Goal: Transaction & Acquisition: Purchase product/service

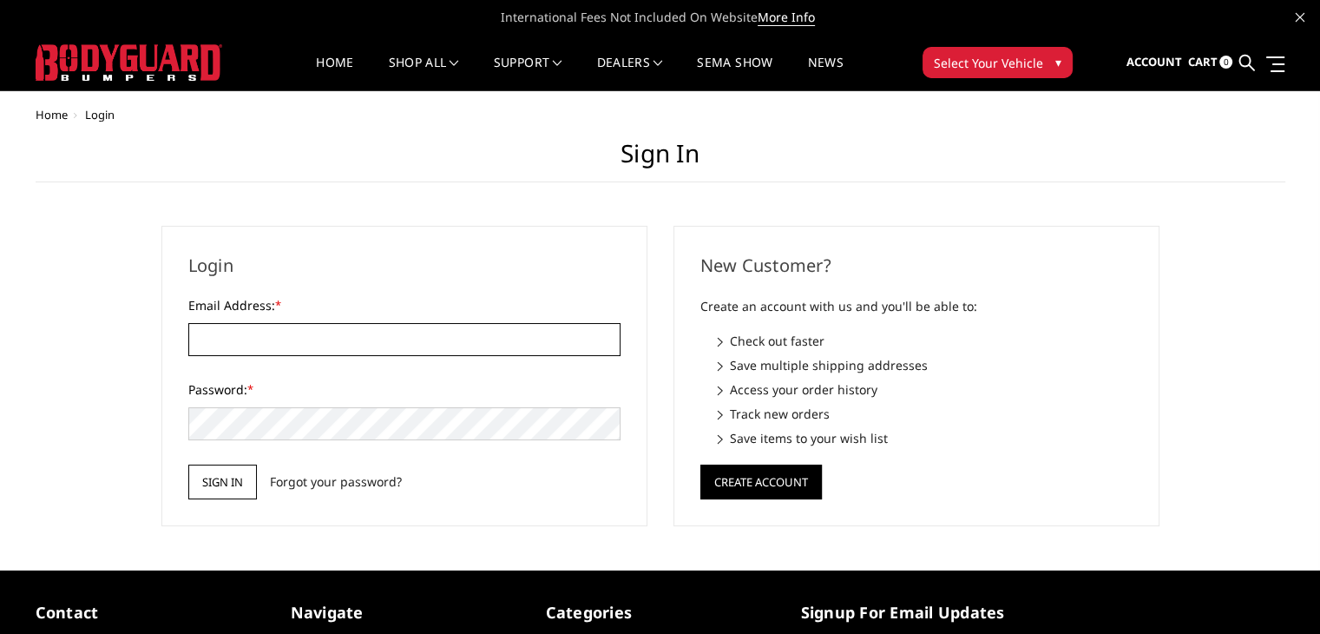
type input "[EMAIL_ADDRESS][DOMAIN_NAME]"
click at [242, 468] on input "Sign in" at bounding box center [222, 481] width 69 height 35
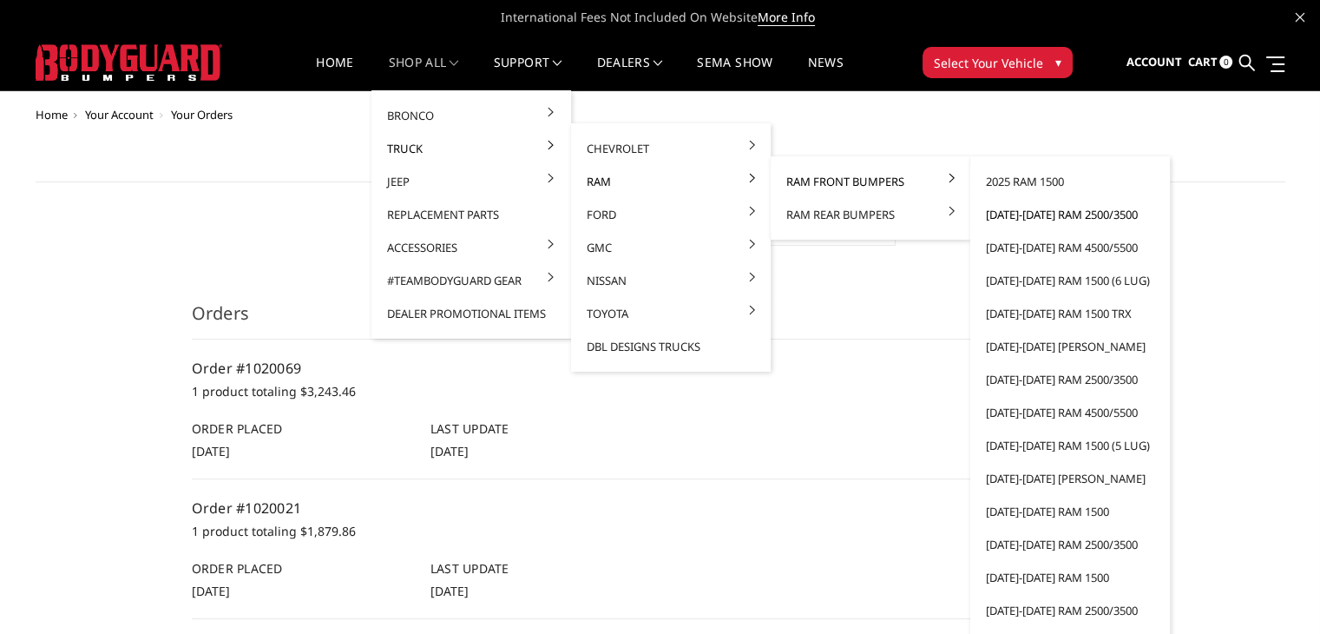
click at [1015, 210] on link "[DATE]-[DATE] Ram 2500/3500" at bounding box center [1070, 214] width 186 height 33
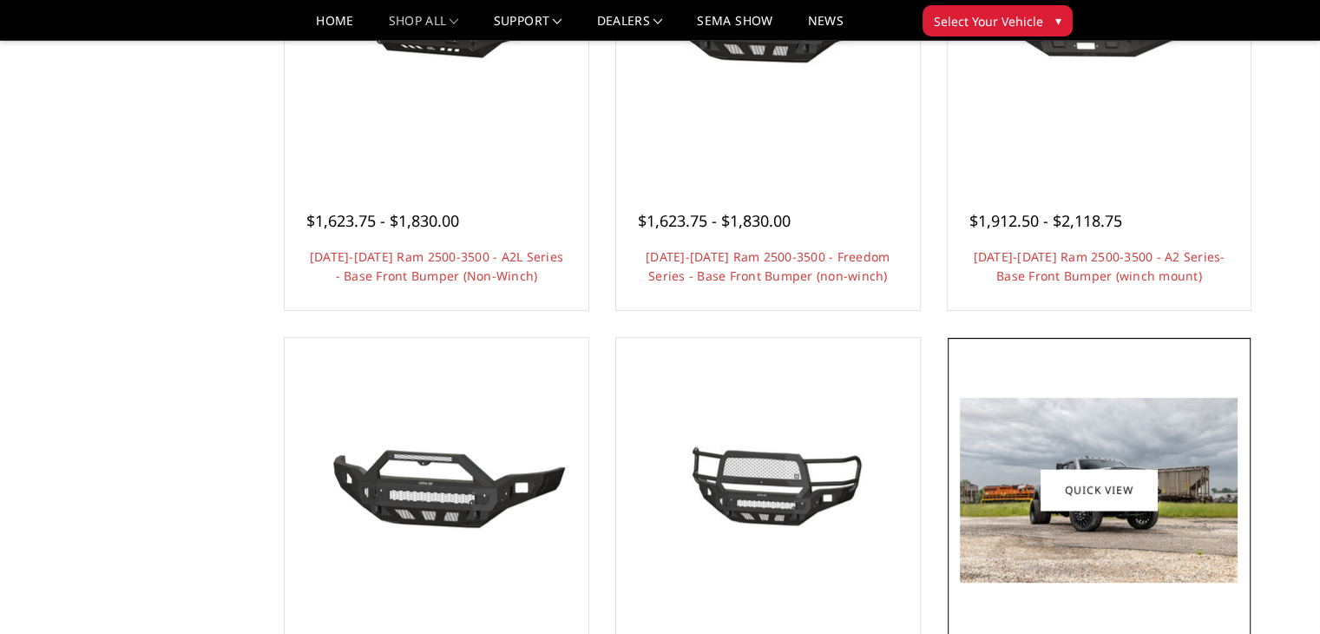
scroll to position [1128, 0]
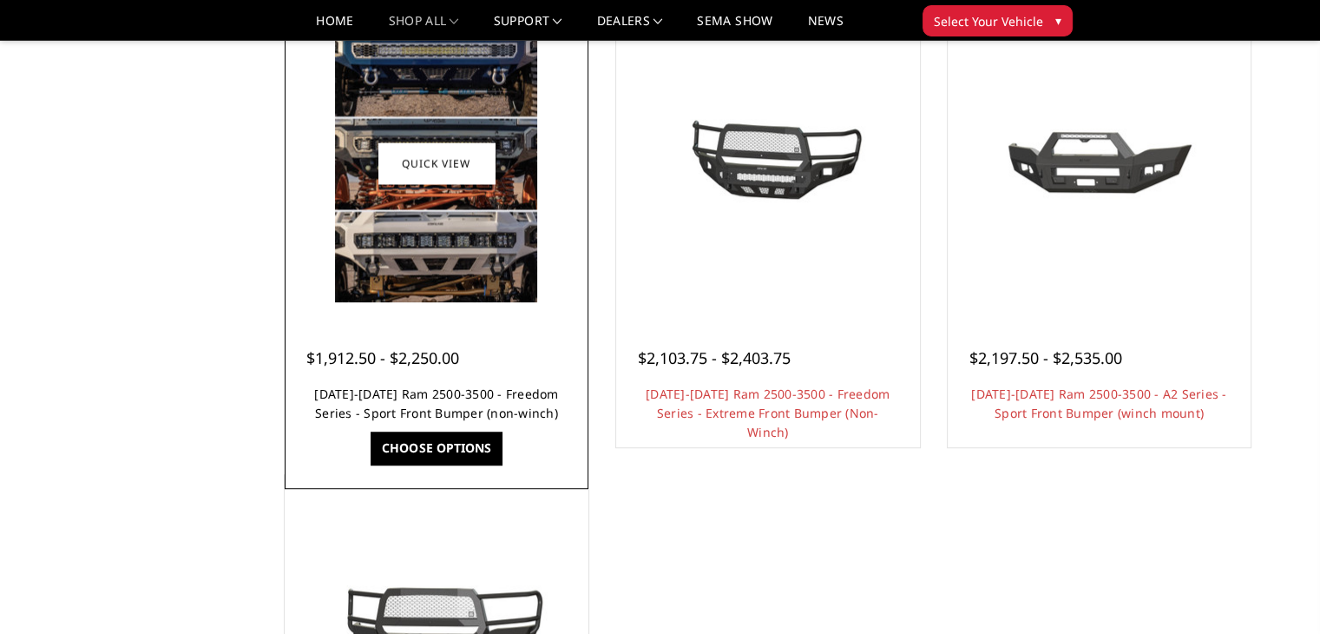
click at [468, 407] on link "[DATE]-[DATE] Ram 2500-3500 - Freedom Series - Sport Front Bumper (non-winch)" at bounding box center [436, 403] width 244 height 36
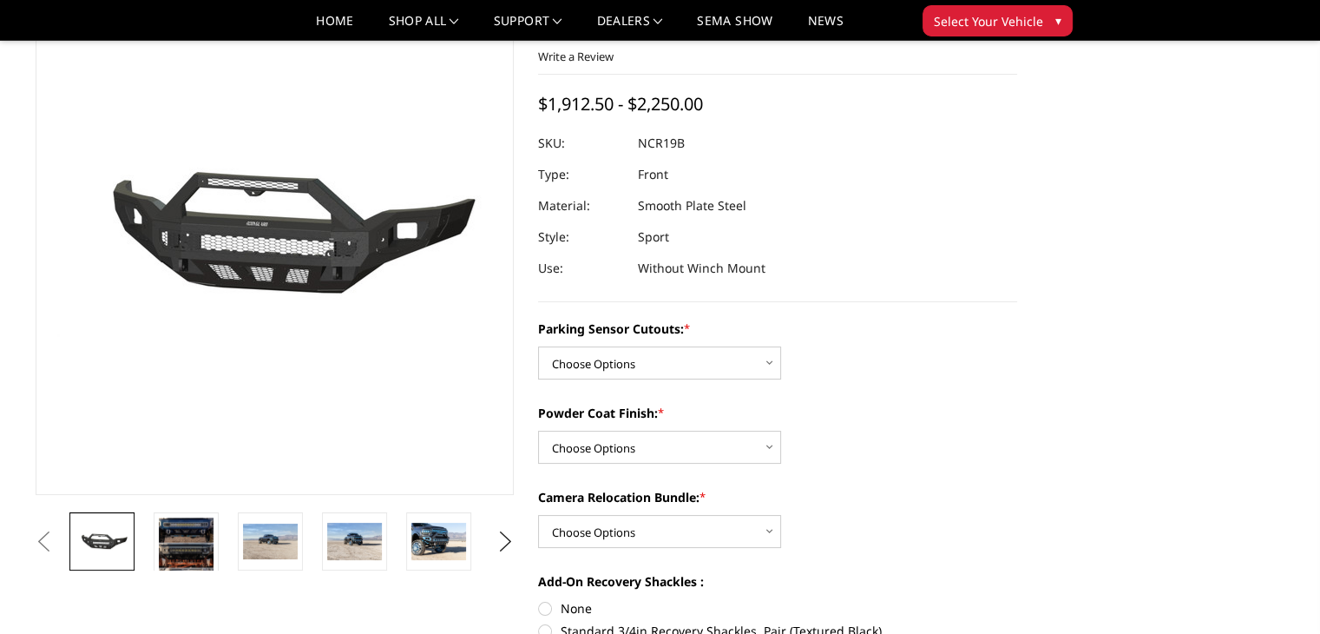
scroll to position [260, 0]
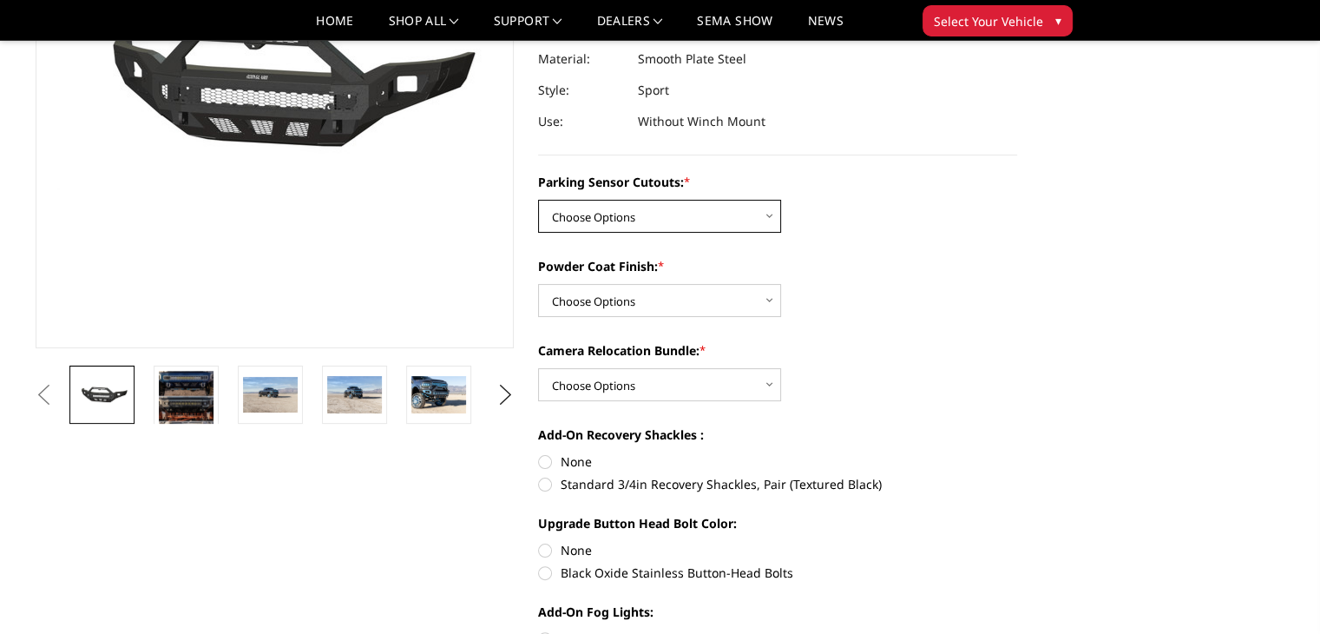
click at [653, 223] on select "Choose Options No - Without Parking Sensor Cutouts Yes - With Parking Sensor Cu…" at bounding box center [659, 216] width 243 height 33
select select "2713"
click at [538, 200] on select "Choose Options No - Without Parking Sensor Cutouts Yes - With Parking Sensor Cu…" at bounding box center [659, 216] width 243 height 33
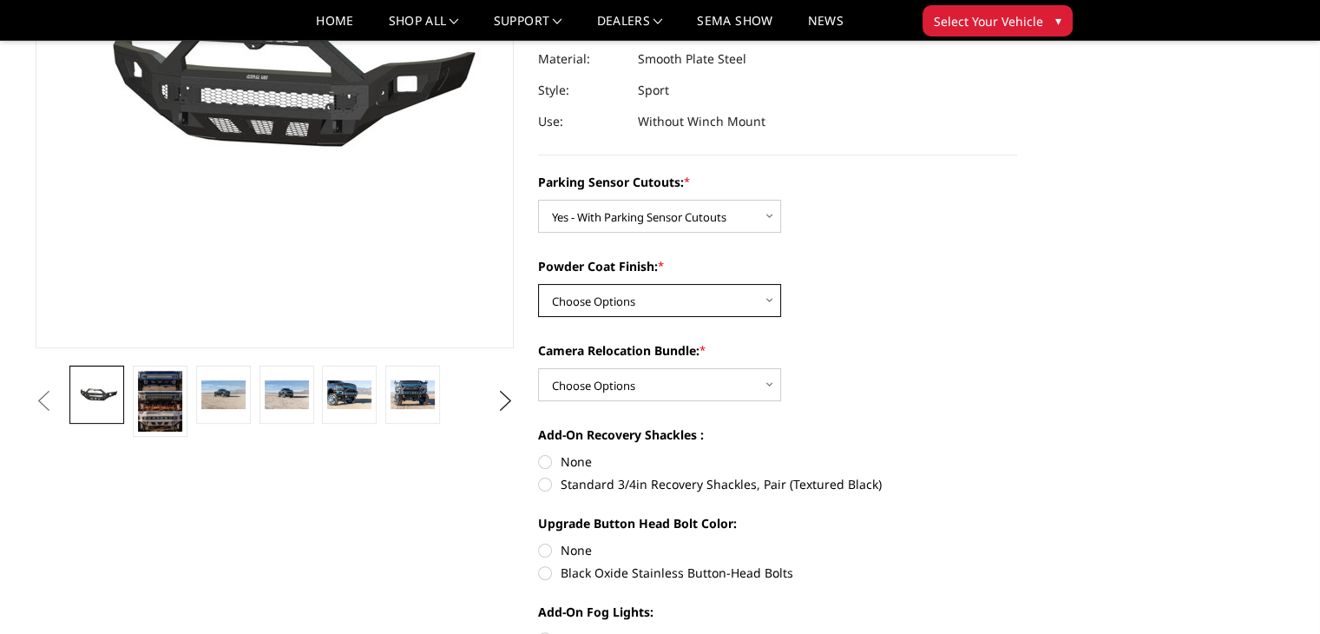
click at [578, 294] on select "Choose Options Bare Metal Texture Black Powder Coat" at bounding box center [659, 300] width 243 height 33
select select "2714"
click at [538, 284] on select "Choose Options Bare Metal Texture Black Powder Coat" at bounding box center [659, 300] width 243 height 33
click at [622, 385] on select "Choose Options WITH Camera Relocation Bundle WITHOUT Camera Relocation Bundle" at bounding box center [659, 384] width 243 height 33
select select "2717"
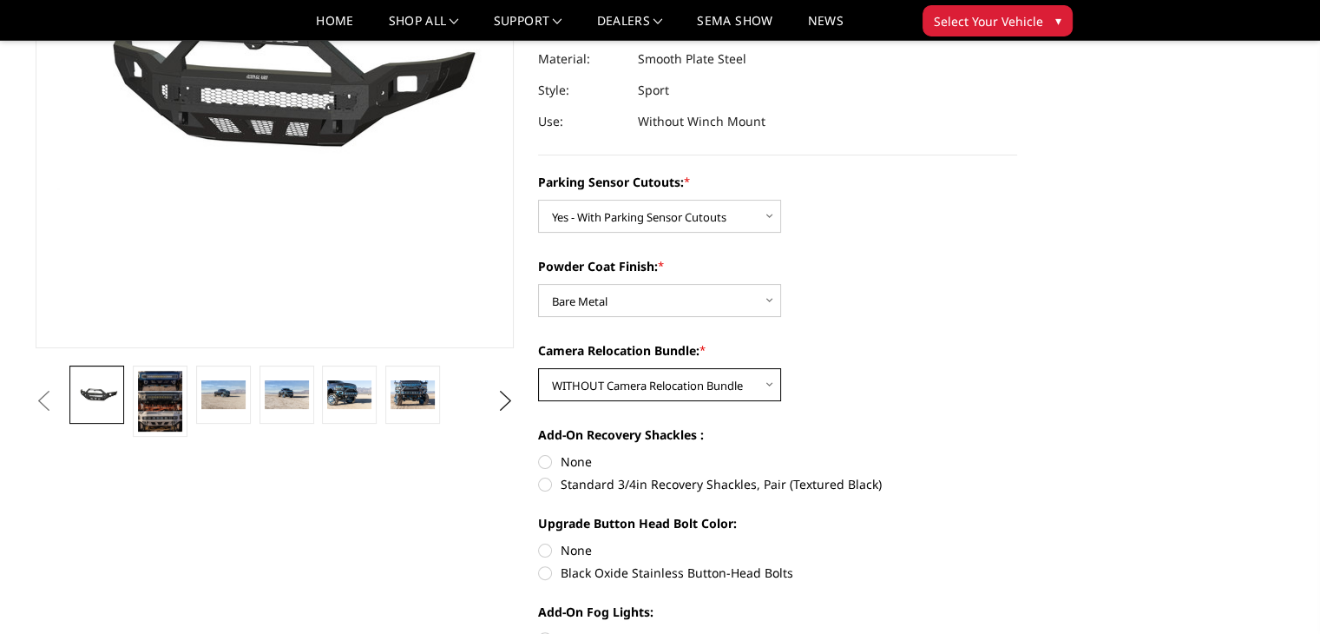
click at [538, 368] on select "Choose Options WITH Camera Relocation Bundle WITHOUT Camera Relocation Bundle" at bounding box center [659, 384] width 243 height 33
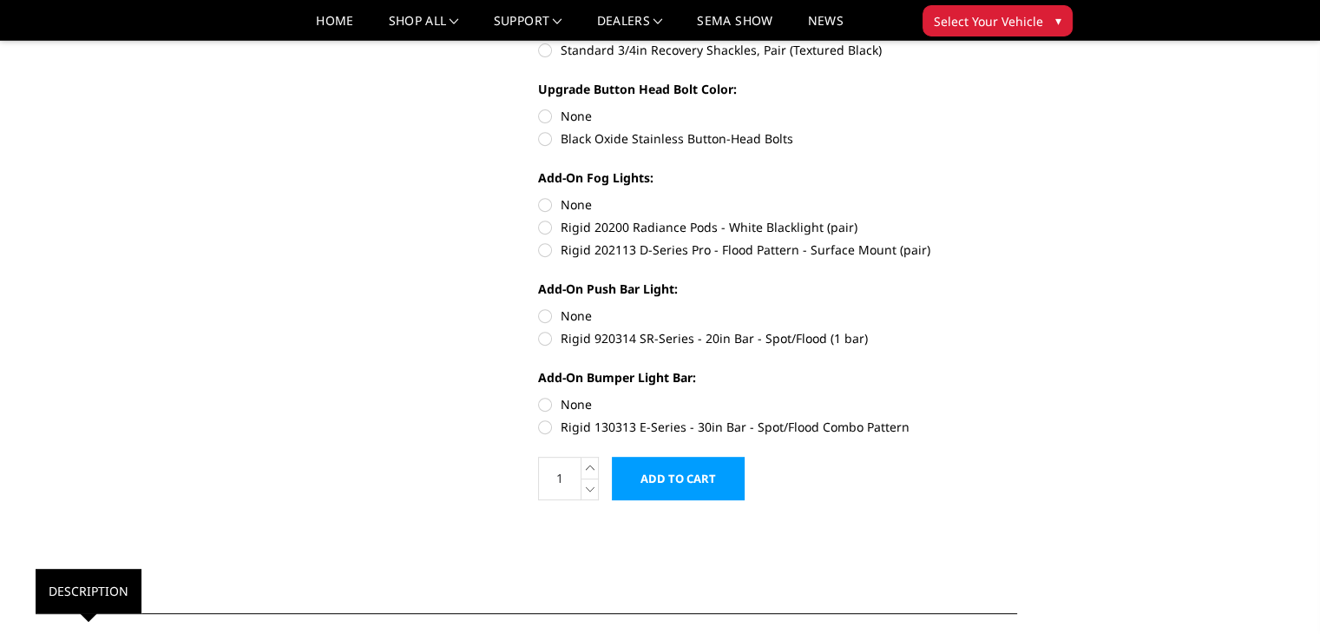
scroll to position [174, 0]
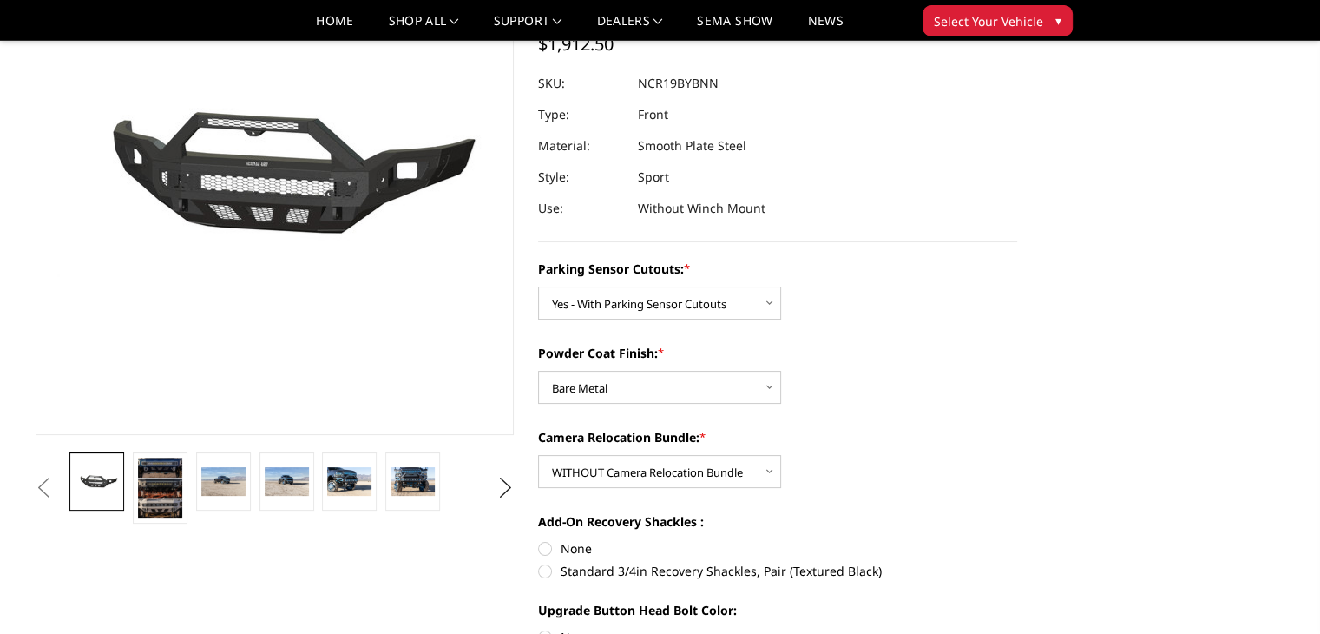
click at [846, 436] on label "Camera Relocation Bundle: *" at bounding box center [777, 437] width 479 height 18
click at [781, 455] on select "Choose Options WITH Camera Relocation Bundle WITHOUT Camera Relocation Bundle" at bounding box center [659, 471] width 243 height 33
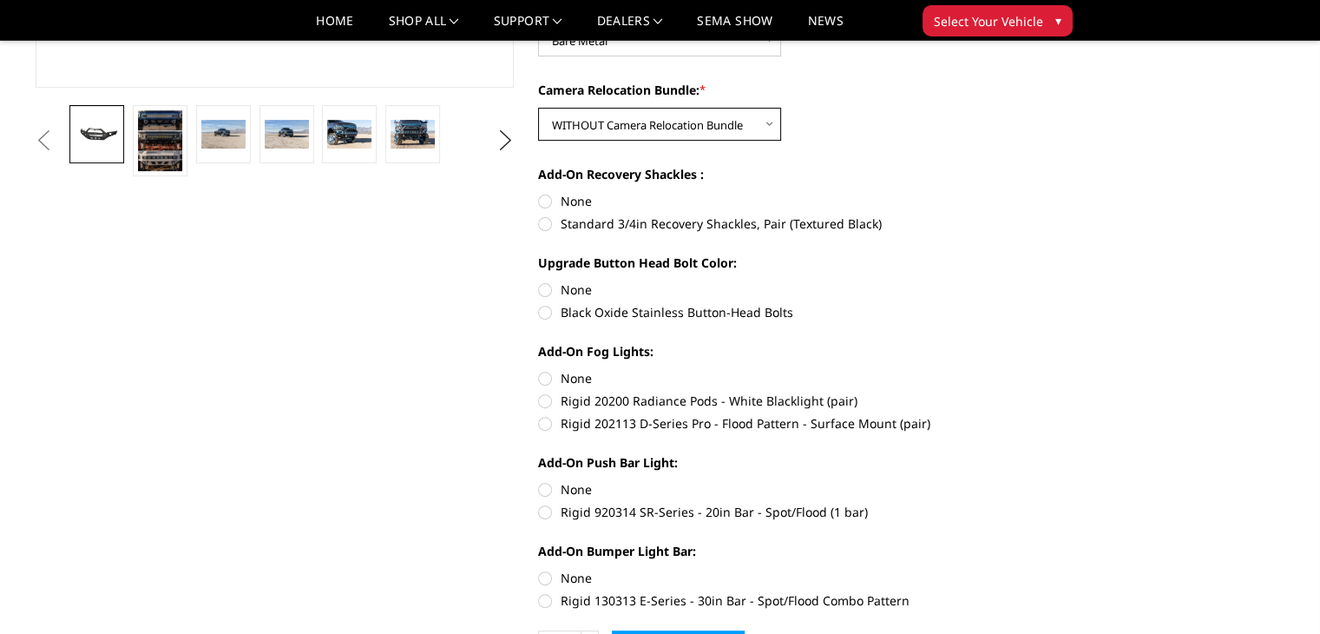
scroll to position [868, 0]
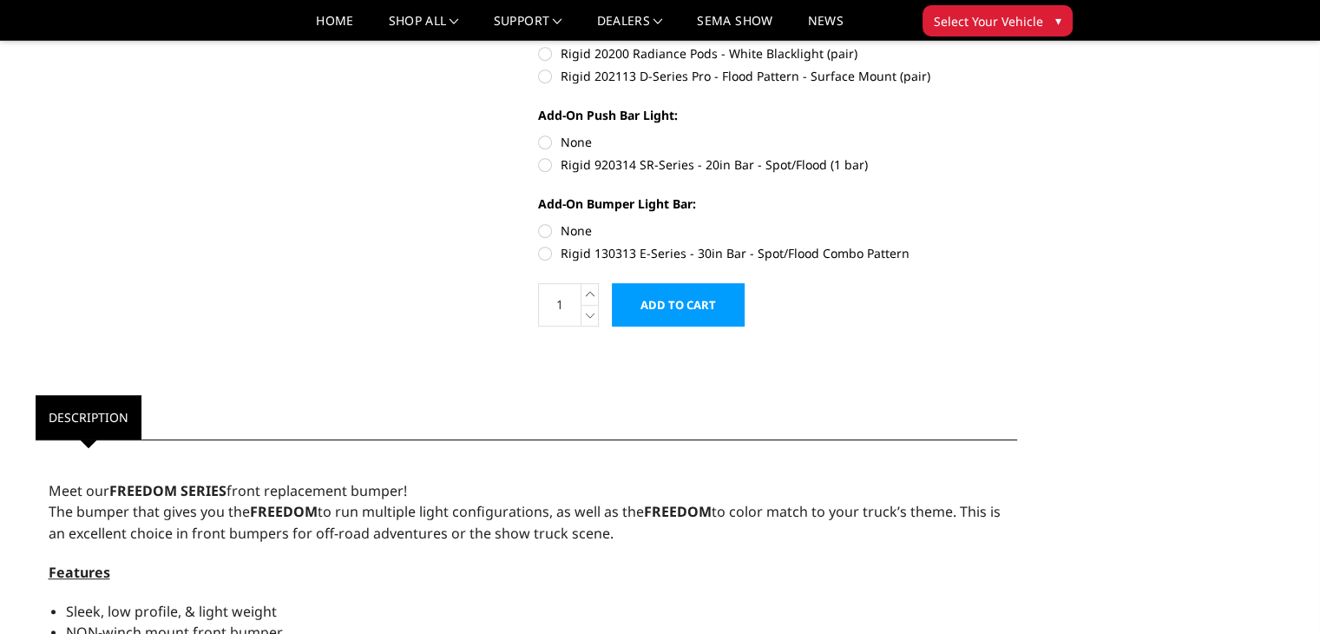
click at [667, 299] on input "Add to Cart" at bounding box center [678, 304] width 133 height 43
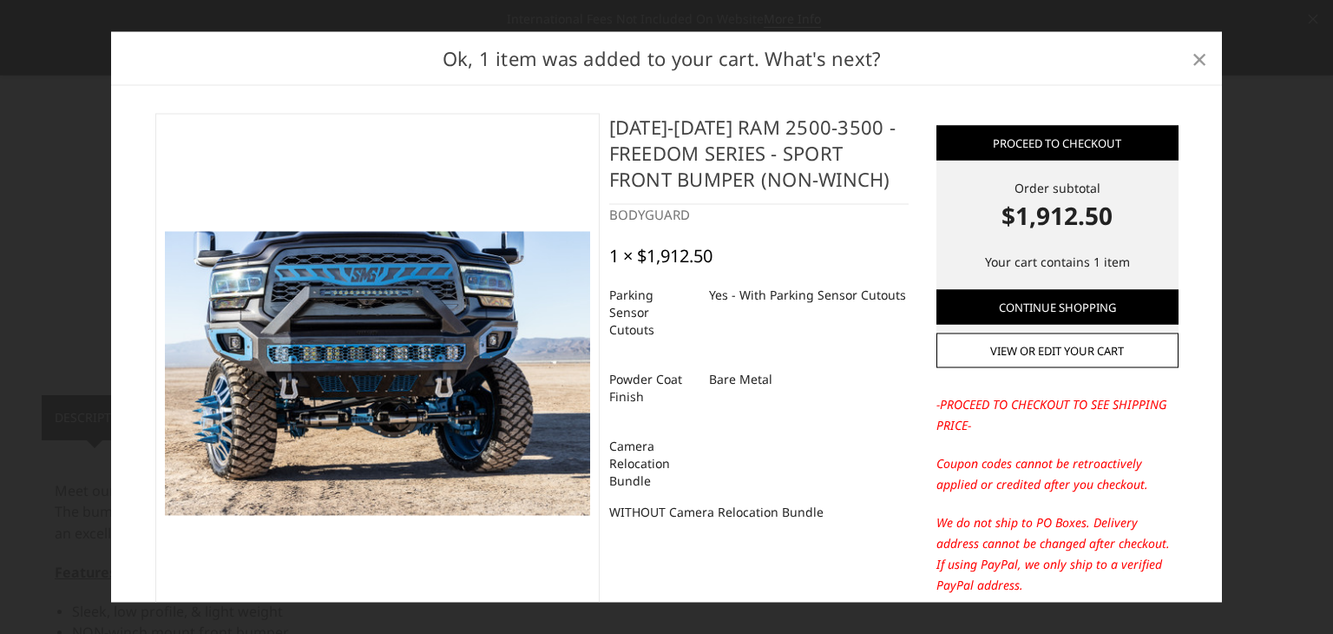
click at [1198, 49] on span "×" at bounding box center [1200, 57] width 16 height 37
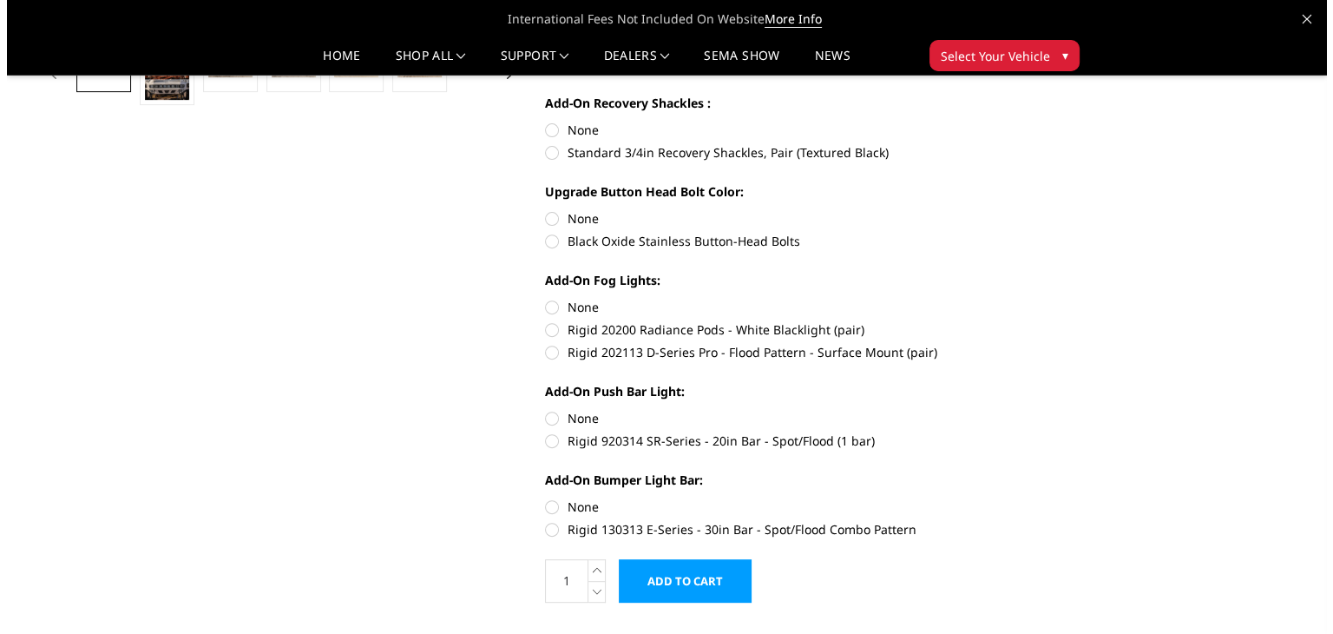
scroll to position [694, 0]
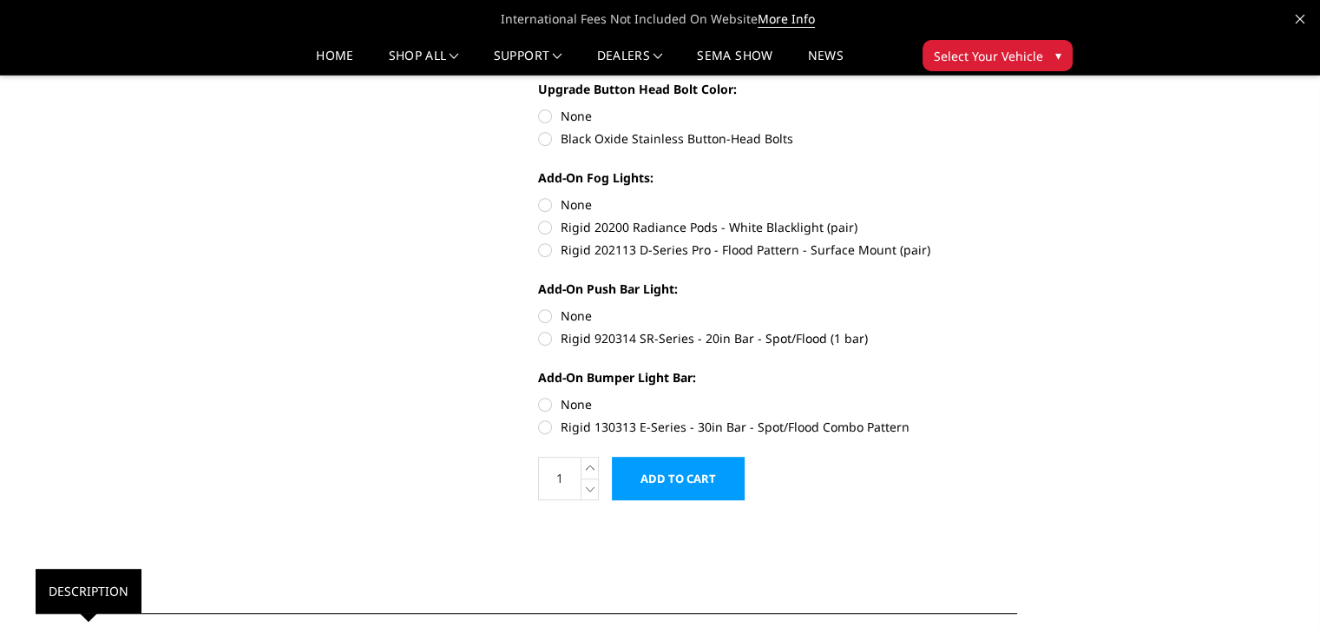
click at [706, 497] on input "Add to Cart" at bounding box center [678, 478] width 133 height 43
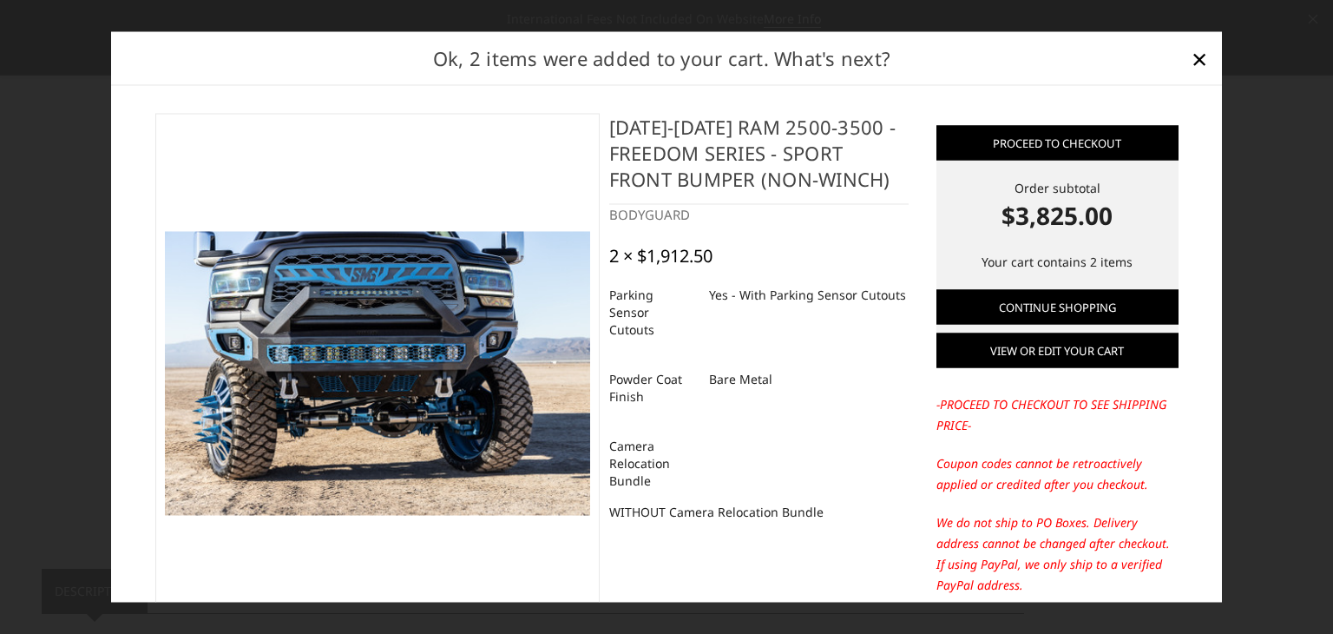
click at [1069, 345] on link "View or edit your cart" at bounding box center [1057, 350] width 242 height 35
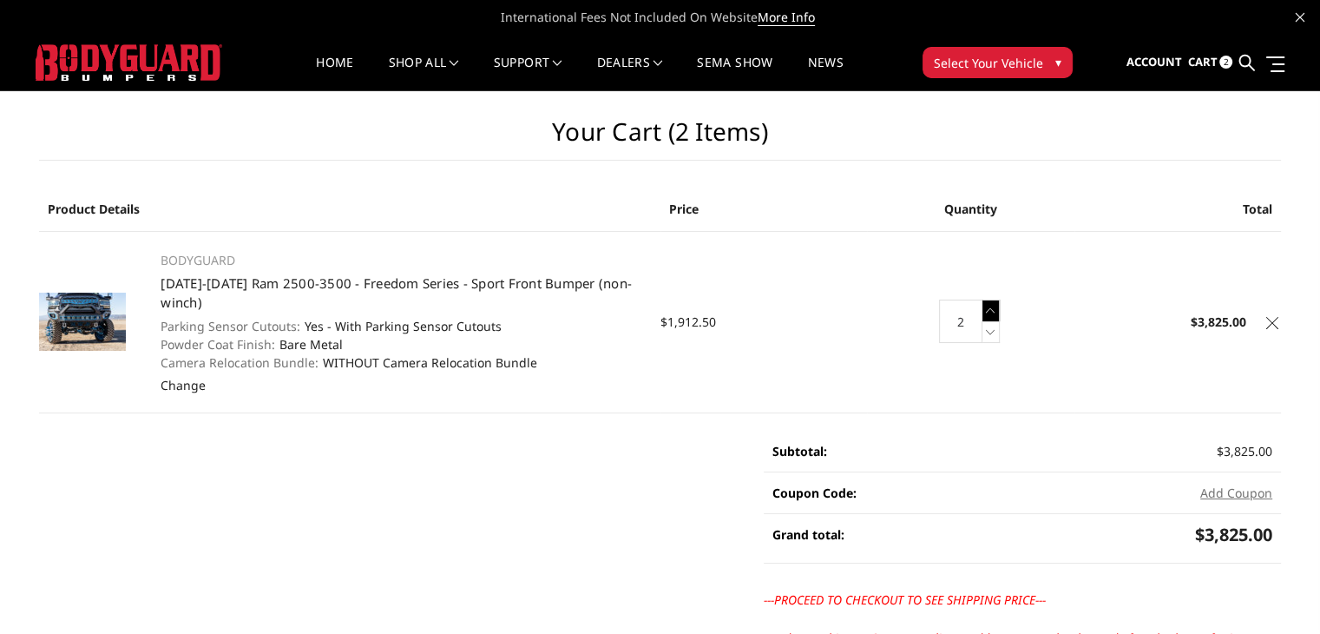
click at [989, 306] on icon at bounding box center [990, 310] width 17 height 22
click at [1001, 341] on td "Quantity: 3 Increase Quantity: Decrease Quantity:" at bounding box center [970, 321] width 207 height 181
click at [989, 329] on icon at bounding box center [990, 332] width 17 height 22
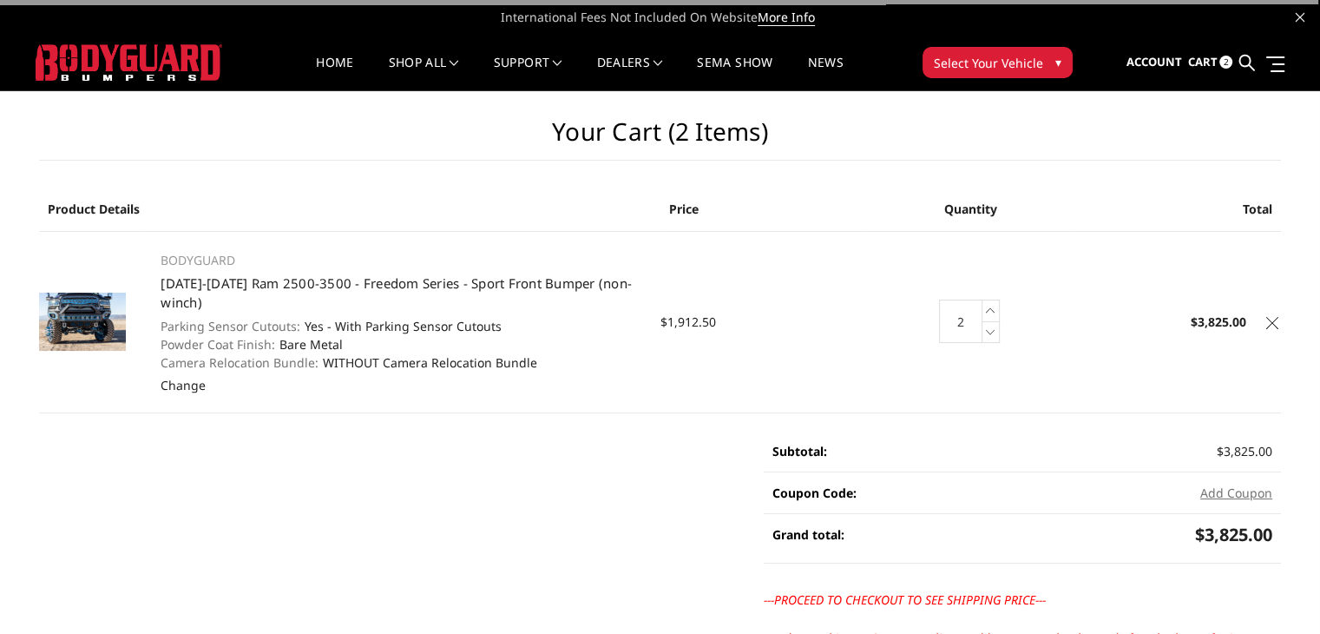
click at [990, 335] on icon at bounding box center [990, 332] width 17 height 22
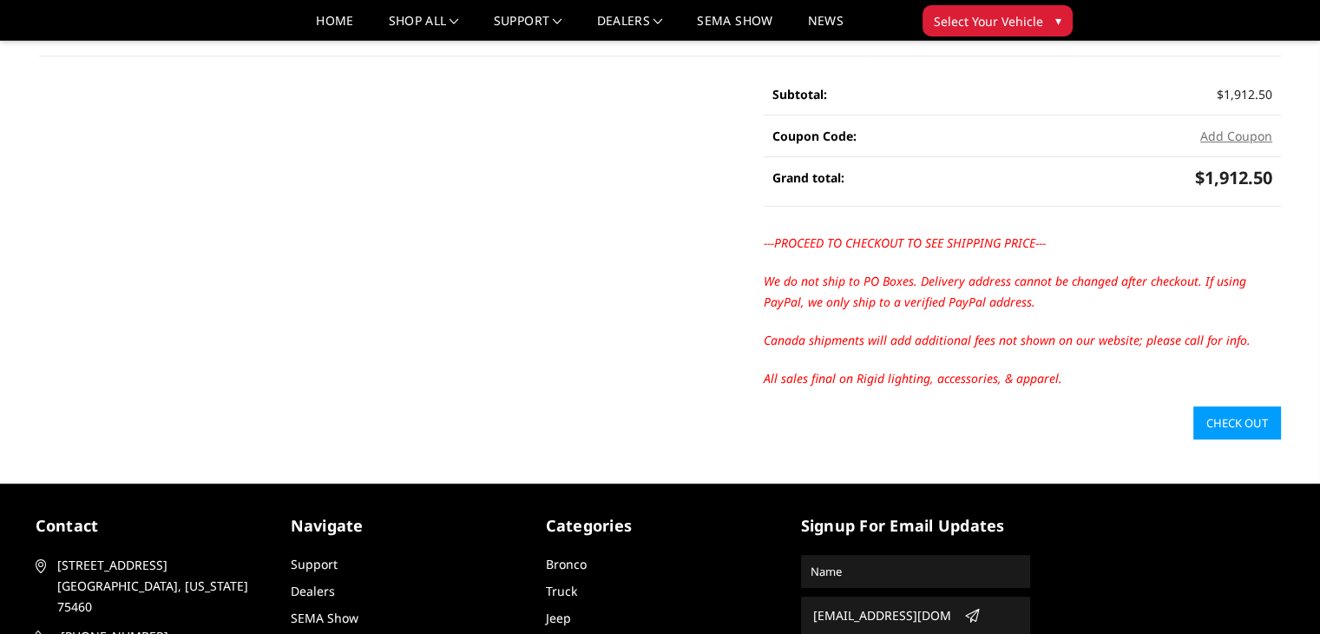
scroll to position [347, 0]
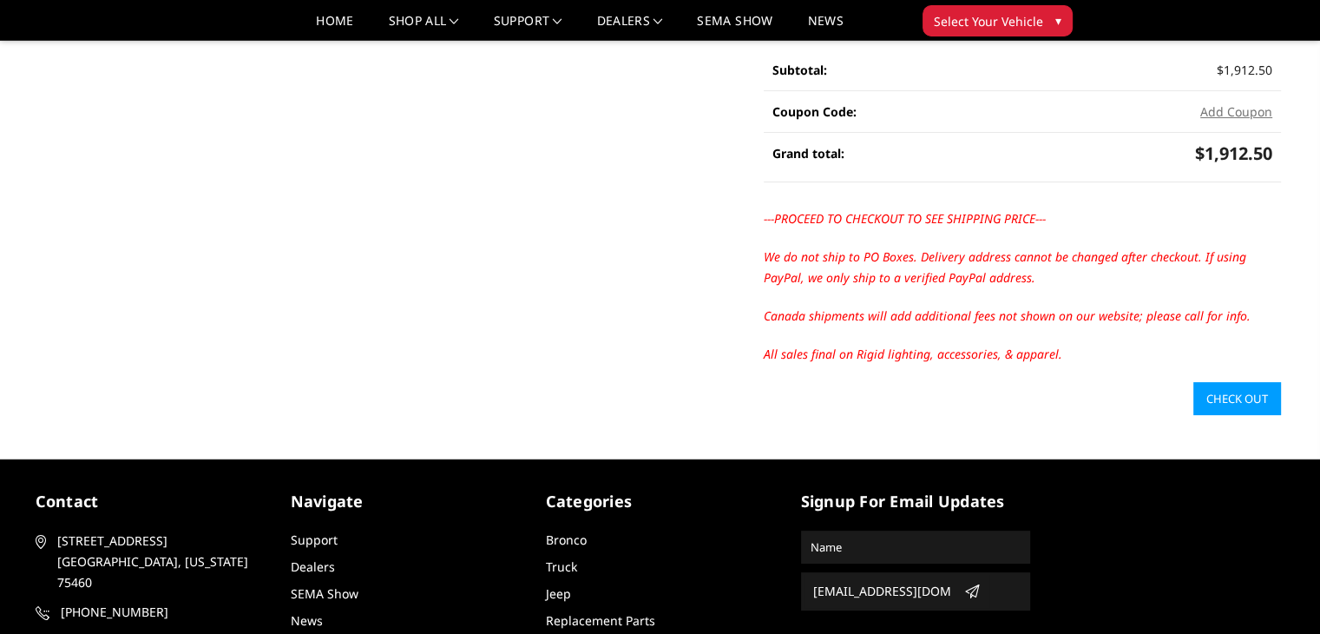
click at [1205, 398] on link "Check out" at bounding box center [1237, 398] width 88 height 33
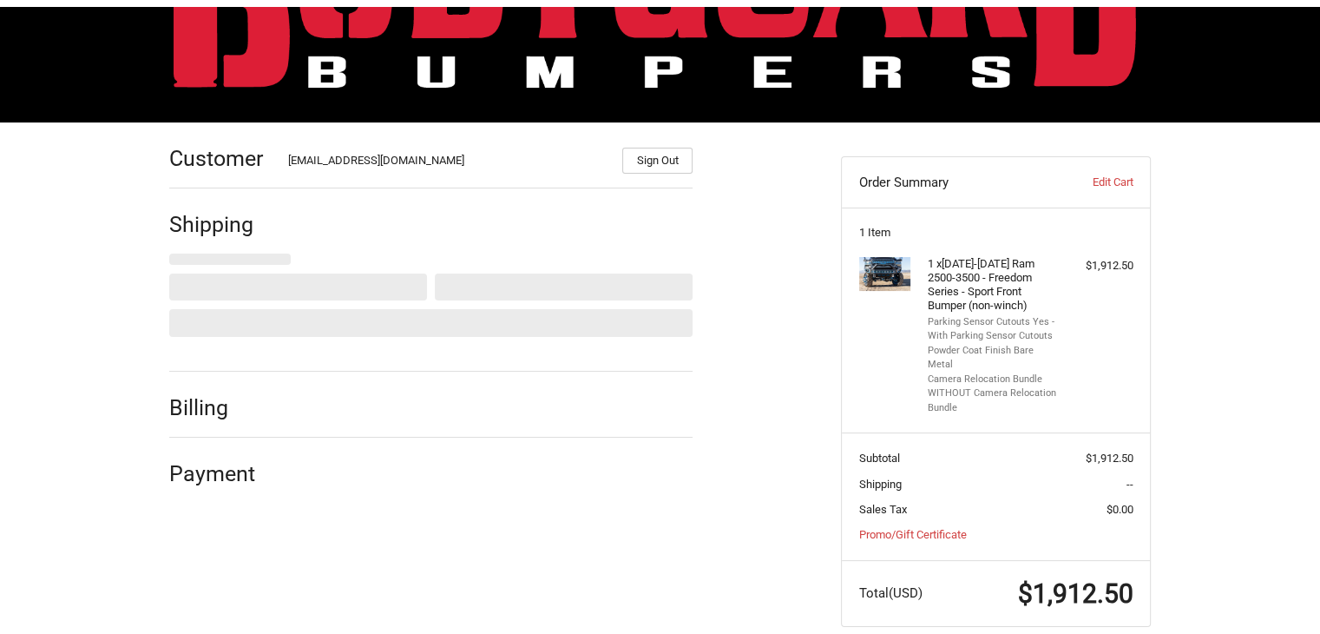
scroll to position [163, 0]
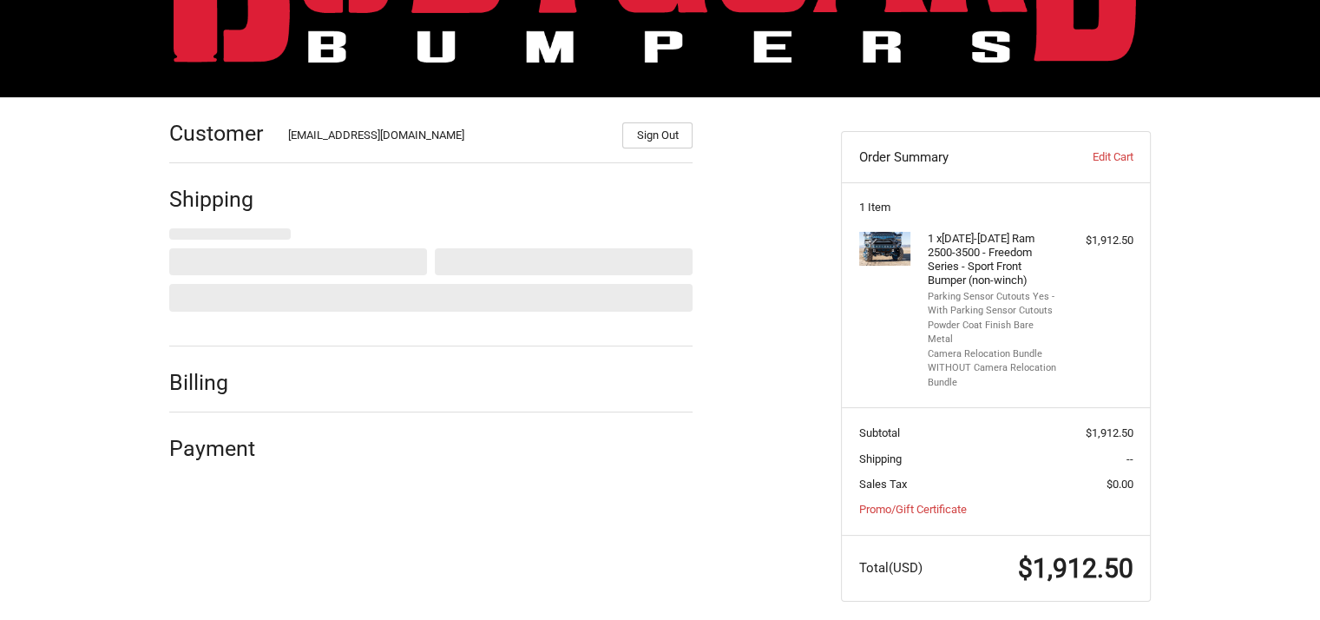
select select "US"
select select "CA"
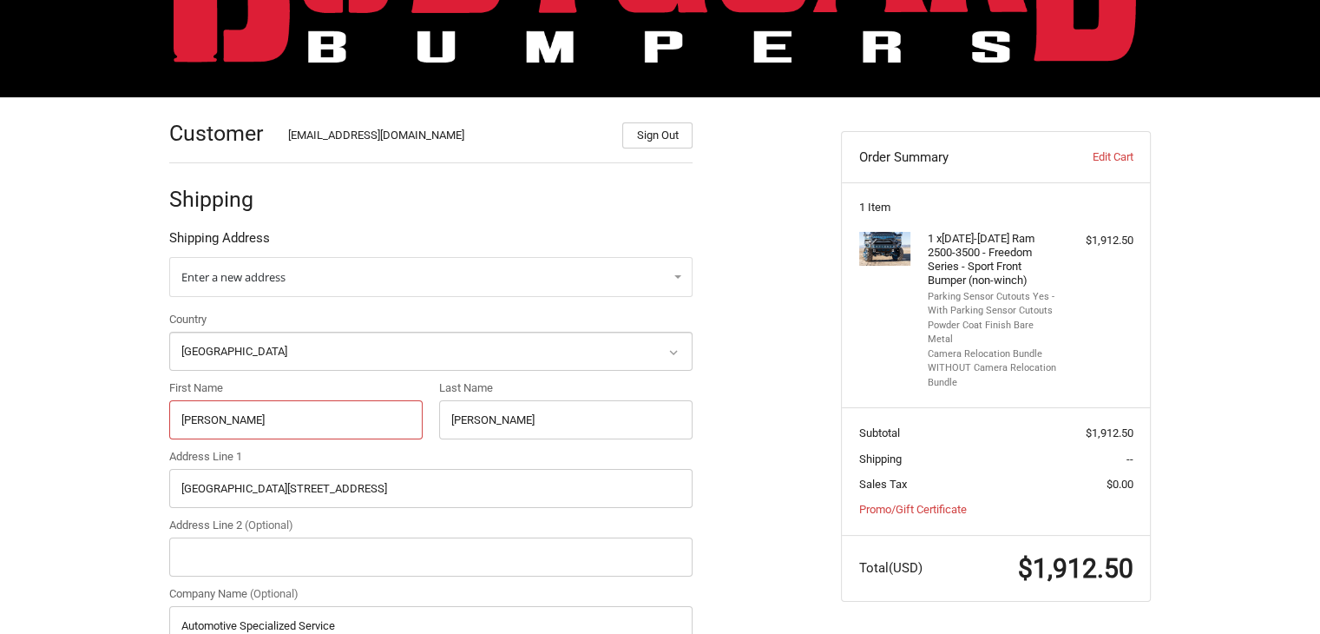
drag, startPoint x: 262, startPoint y: 415, endPoint x: 119, endPoint y: 416, distance: 143.2
paste input "Kyle Holt"
click at [219, 417] on input "Kyle Holt" at bounding box center [295, 419] width 253 height 39
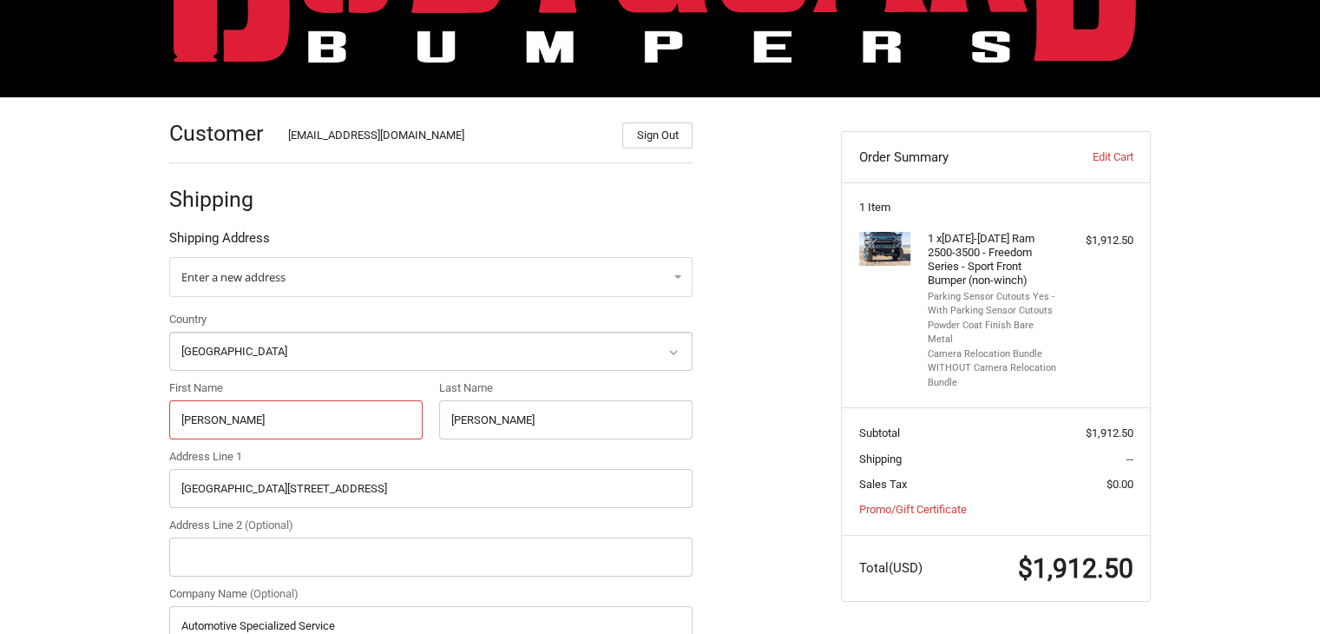
type input "Kyle"
drag, startPoint x: 496, startPoint y: 411, endPoint x: 356, endPoint y: 411, distance: 140.6
click at [356, 411] on div "Country Select a country Afghanistan Åland Islands Albania Algeria American Sam…" at bounding box center [431, 551] width 541 height 480
paste input "Holt"
type input "Holt"
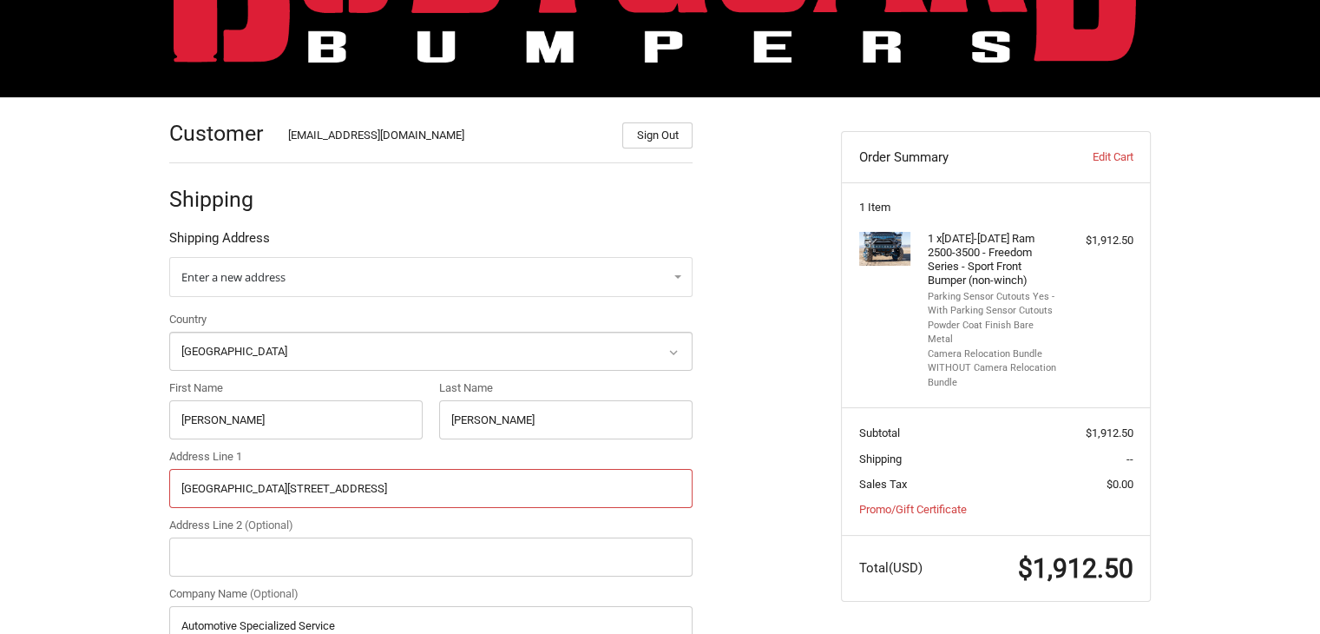
drag, startPoint x: 325, startPoint y: 483, endPoint x: 157, endPoint y: 476, distance: 168.5
paste input "3100 South Cedar Street Borger TX 79007"
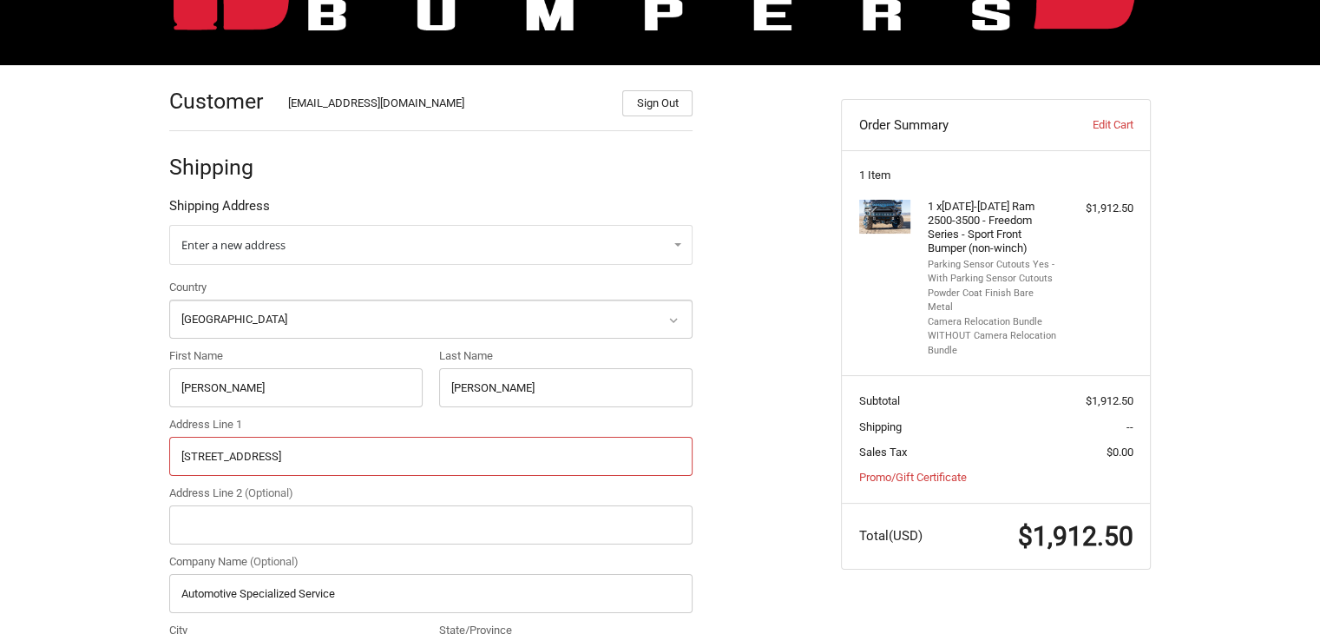
scroll to position [250, 0]
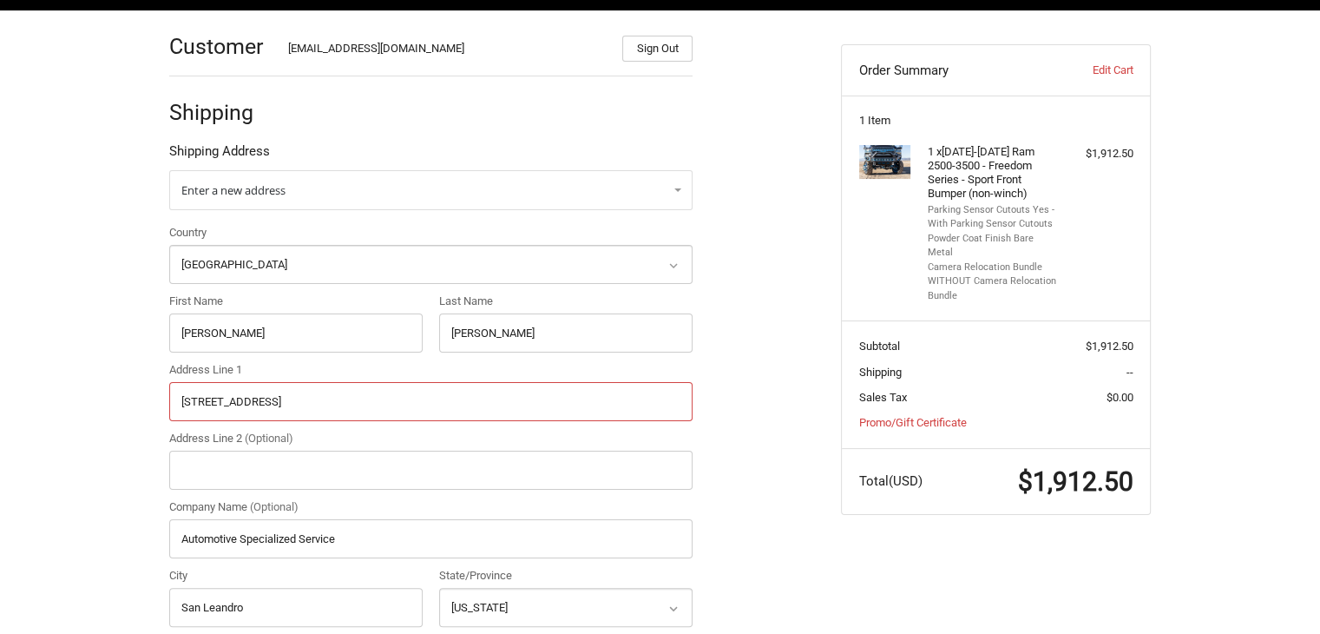
type input "3100 South Cedar Street Borger TX 79007"
click at [322, 400] on input "3100 South Cedar Street Borger TX 79007" at bounding box center [430, 401] width 523 height 39
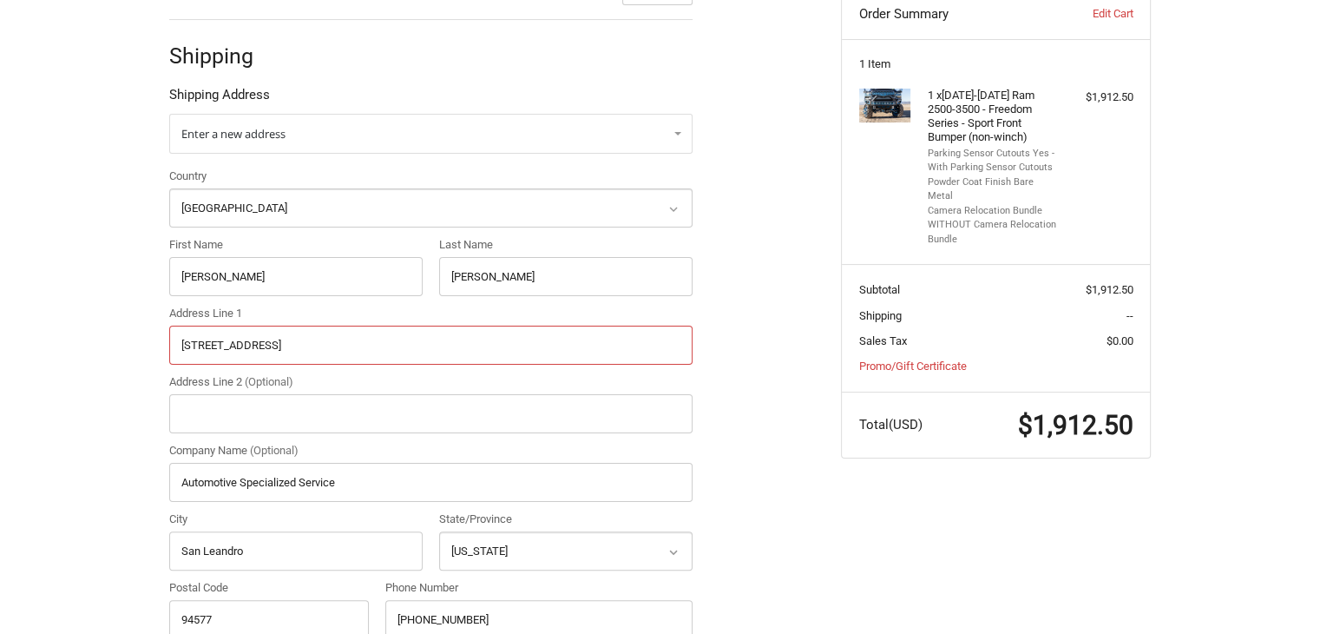
scroll to position [337, 0]
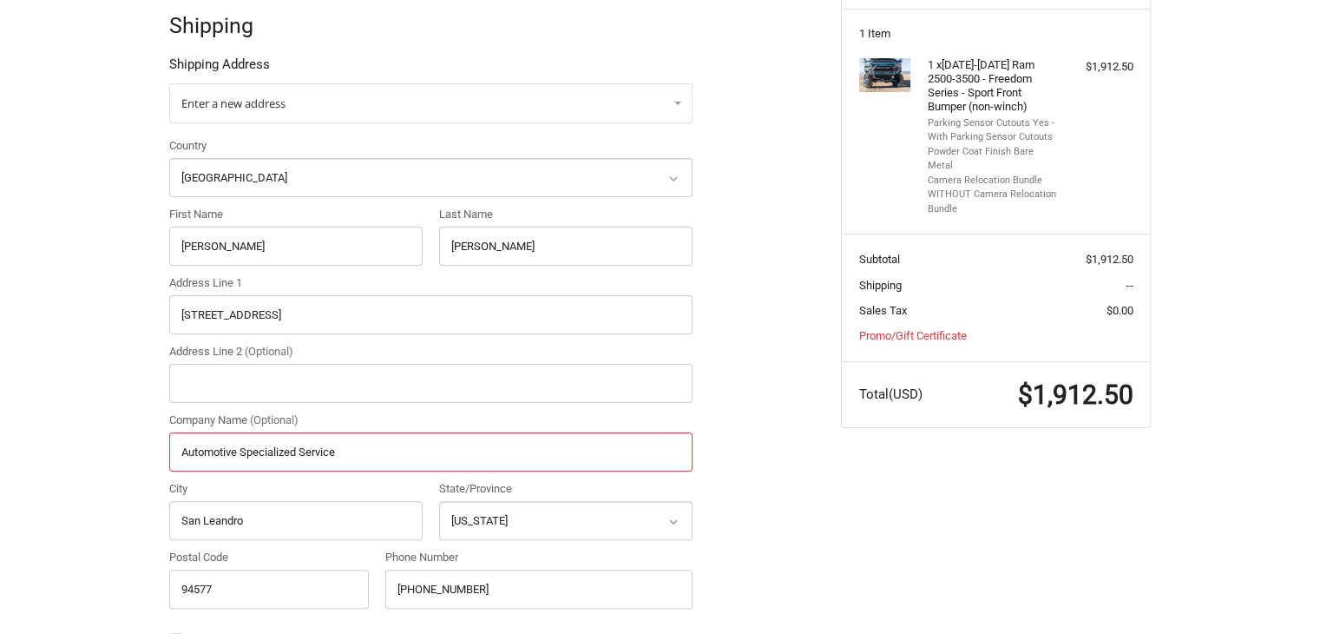
drag, startPoint x: 348, startPoint y: 451, endPoint x: 102, endPoint y: 437, distance: 246.0
click at [102, 437] on div "Customer orders@bumperonly.com Sign Out Shipping Shipping Address Enter a new a…" at bounding box center [660, 552] width 1320 height 1256
drag, startPoint x: 257, startPoint y: 516, endPoint x: 103, endPoint y: 516, distance: 153.6
click at [103, 516] on div "Customer orders@bumperonly.com Sign Out Shipping Shipping Address Enter a new a…" at bounding box center [660, 552] width 1320 height 1256
paste input "Borger"
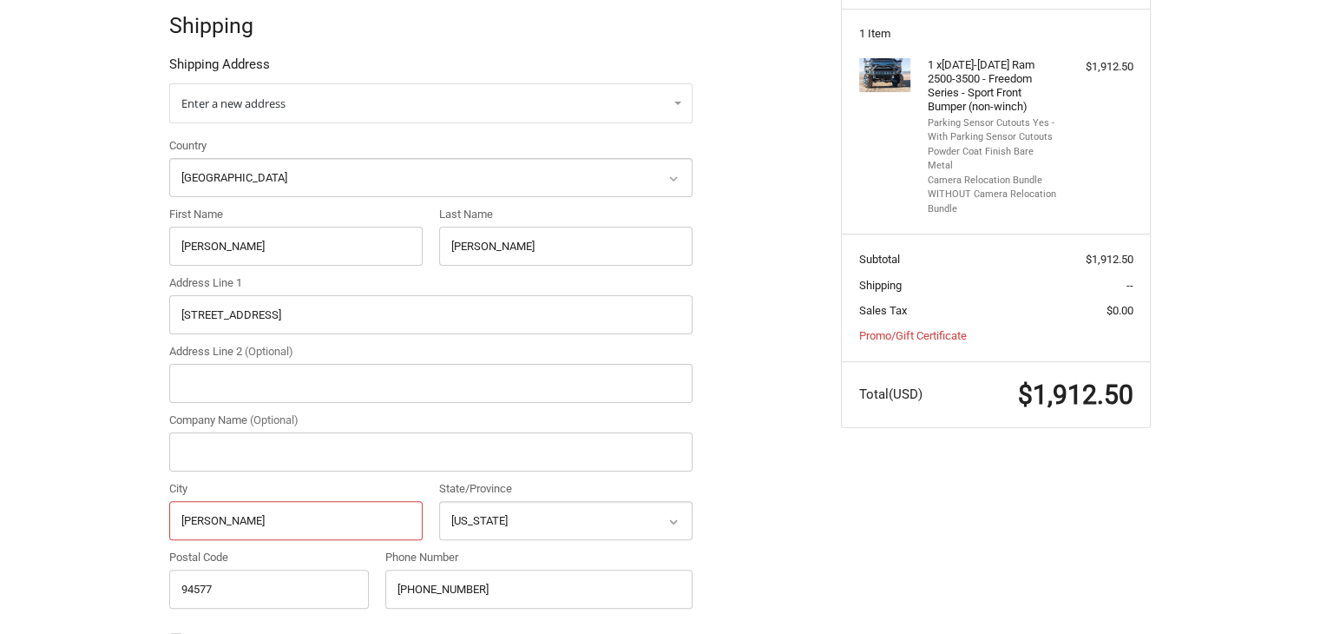
type input "Borger"
click at [377, 320] on input "3100 South Cedar Street Borger TX 79007" at bounding box center [430, 314] width 523 height 39
drag, startPoint x: 493, startPoint y: 522, endPoint x: 489, endPoint y: 501, distance: 21.3
click at [493, 521] on select "Select a state Alabama Alaska American Samoa Arizona Arkansas Armed Forces Amer…" at bounding box center [565, 520] width 253 height 39
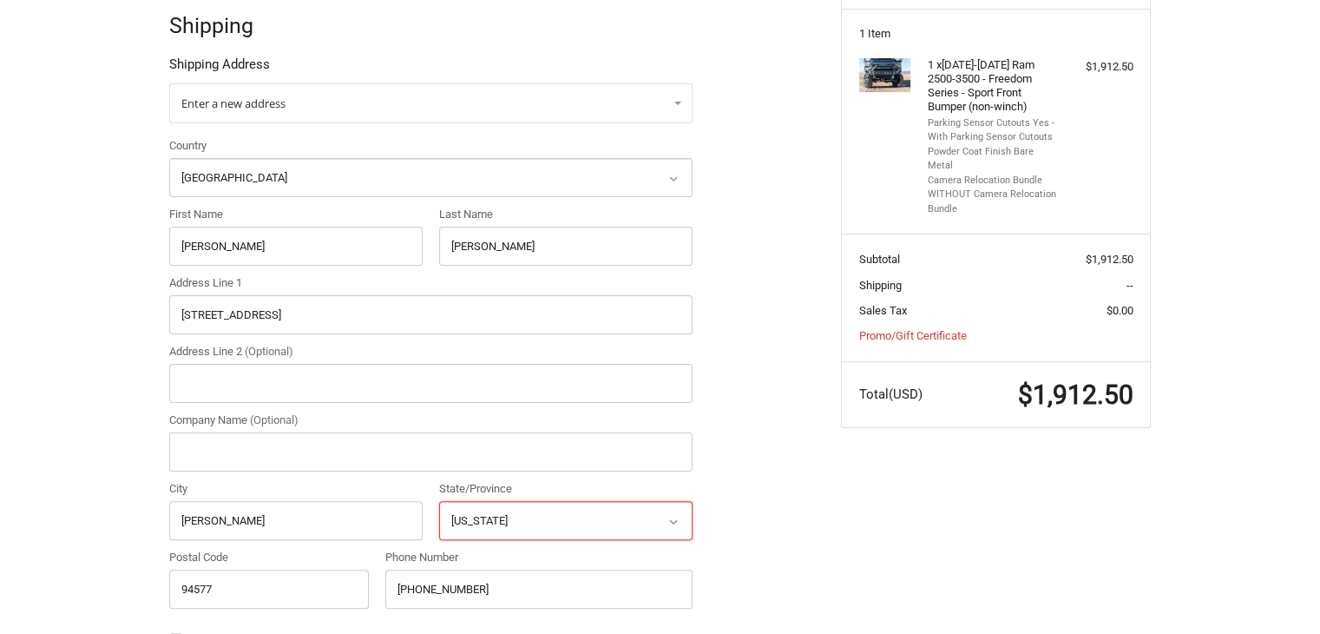
select select "TX"
click at [439, 501] on select "Select a state Alabama Alaska American Samoa Arizona Arkansas Armed Forces Amer…" at bounding box center [565, 520] width 253 height 39
drag, startPoint x: 219, startPoint y: 582, endPoint x: 128, endPoint y: 582, distance: 90.3
click at [128, 582] on div "Customer orders@bumperonly.com Sign Out Shipping Shipping Address Enter a new a…" at bounding box center [660, 552] width 1320 height 1256
paste input "7900"
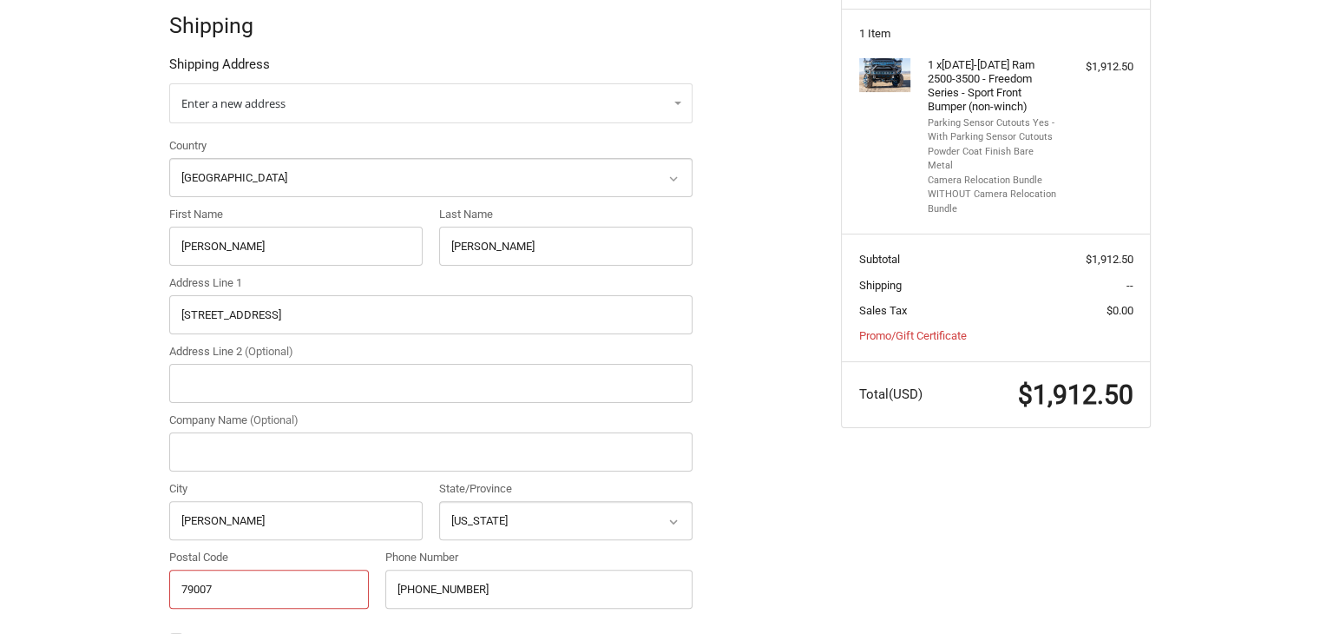
type input "79007"
drag, startPoint x: 405, startPoint y: 319, endPoint x: 304, endPoint y: 313, distance: 101.7
click at [304, 313] on input "3100 South Cedar Street Borger TX 79007" at bounding box center [430, 314] width 523 height 39
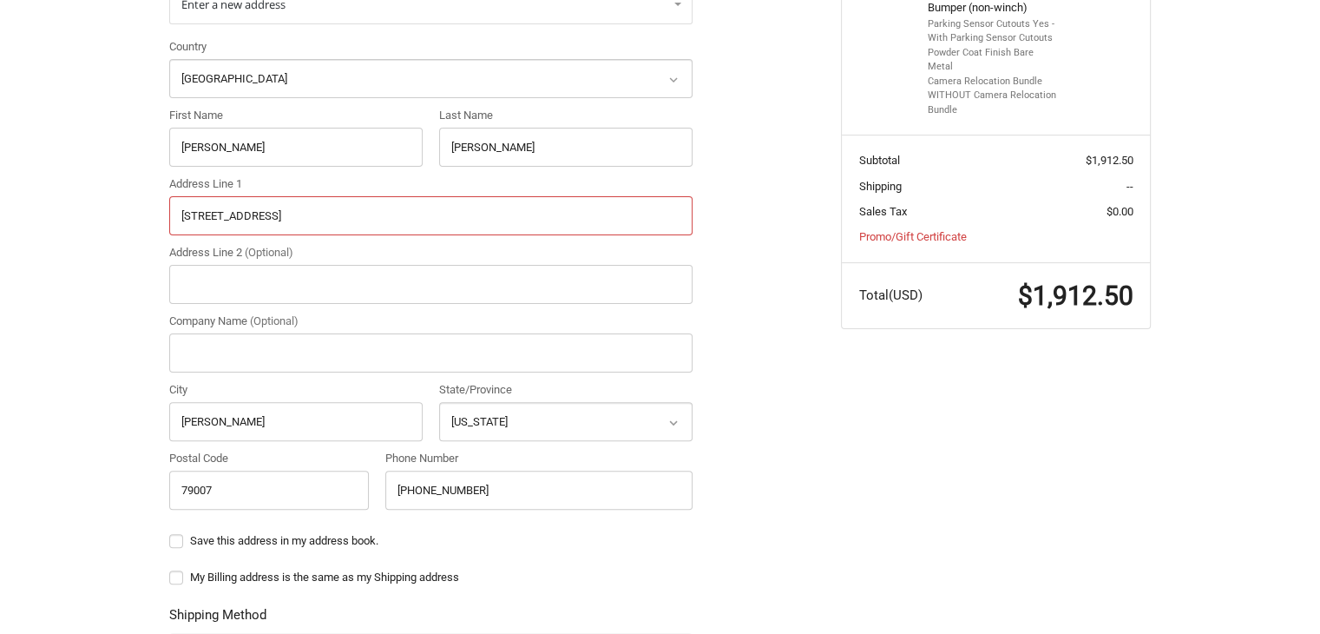
scroll to position [510, 0]
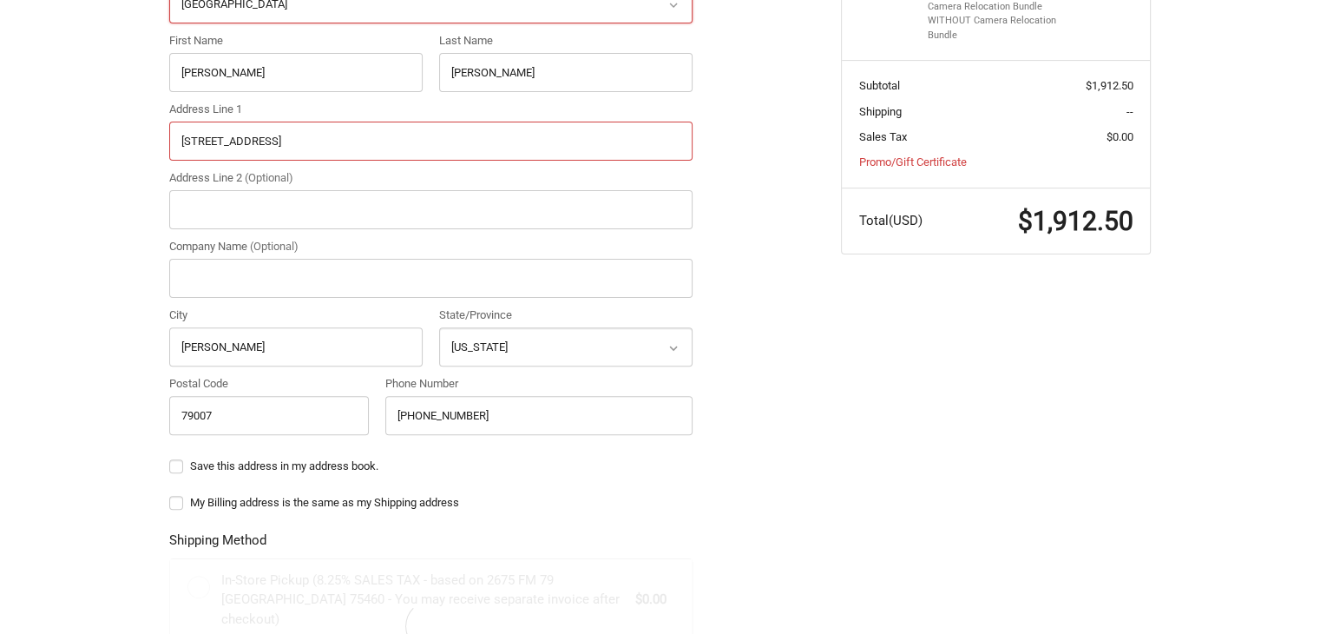
type input "3100 South Cedar Street"
paste input "318-794-5132"
drag, startPoint x: 497, startPoint y: 416, endPoint x: 349, endPoint y: 416, distance: 148.4
click at [349, 416] on div "Country Select a country Afghanistan Åland Islands Albania Algeria American Sam…" at bounding box center [431, 204] width 541 height 480
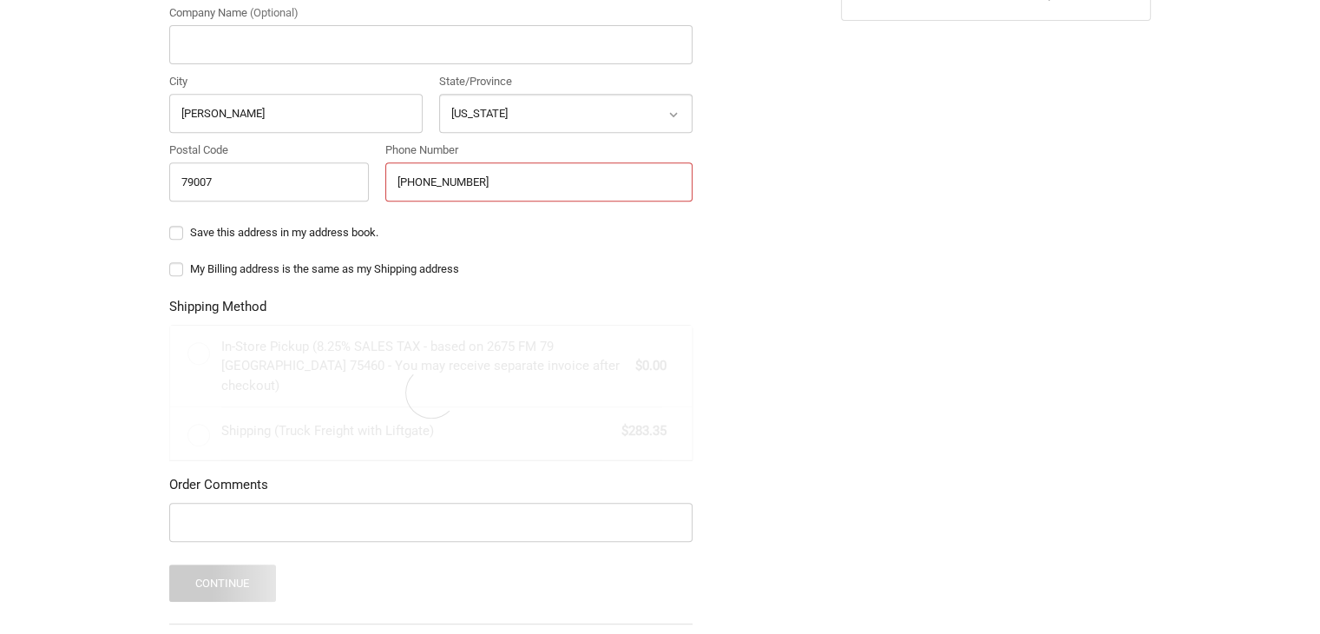
scroll to position [771, 0]
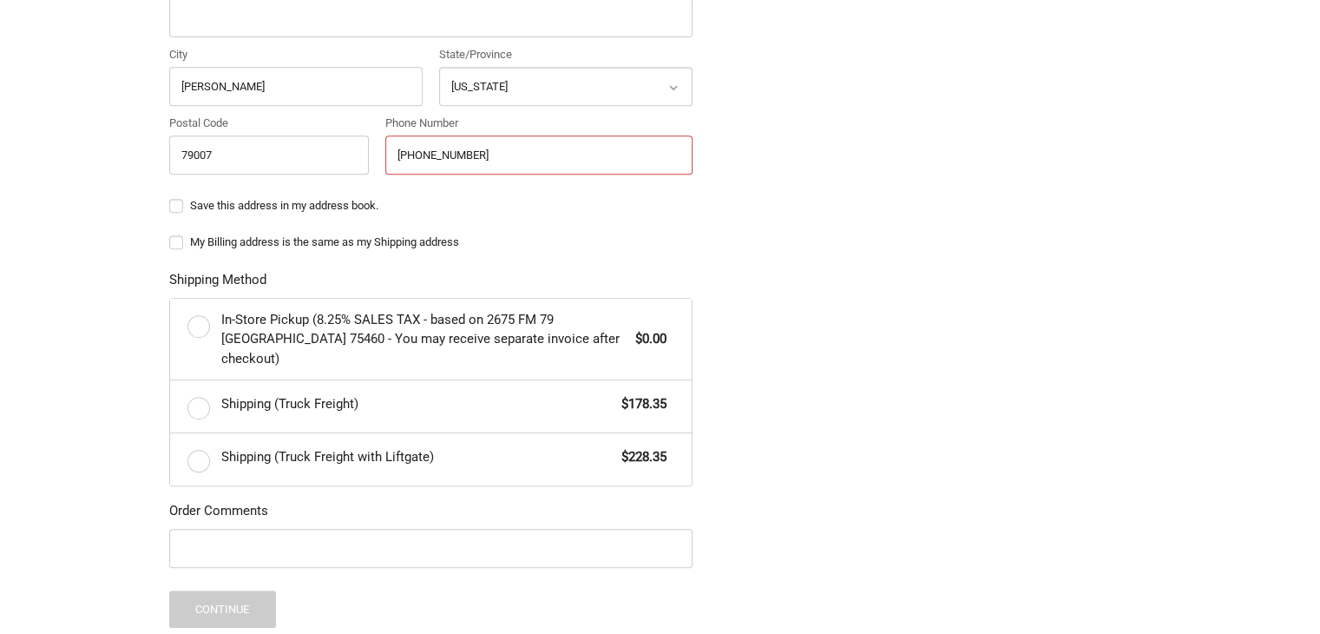
type input "+1 318-794-5132"
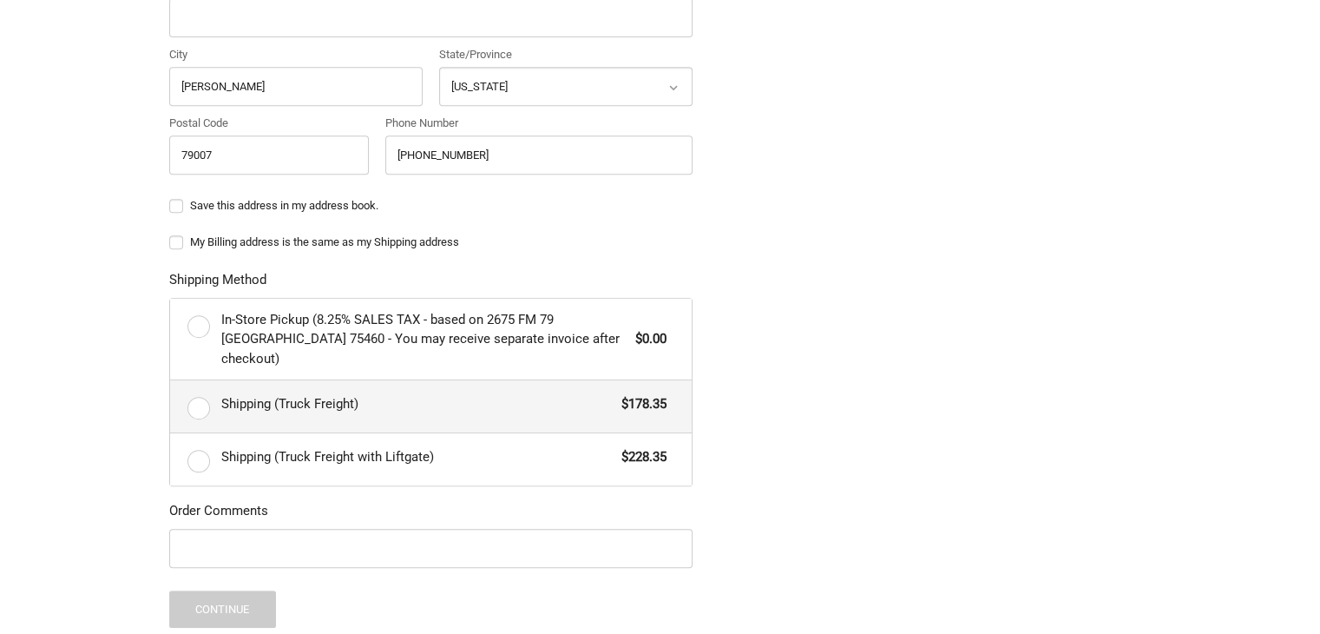
click at [329, 392] on div "Shipping (Truck Freight) $178.35" at bounding box center [443, 403] width 445 height 24
click at [171, 381] on input "Shipping (Truck Freight) $178.35" at bounding box center [170, 380] width 1 height 1
radio input "true"
click at [234, 529] on input "Order Comments" at bounding box center [430, 548] width 523 height 39
paste input "20903"
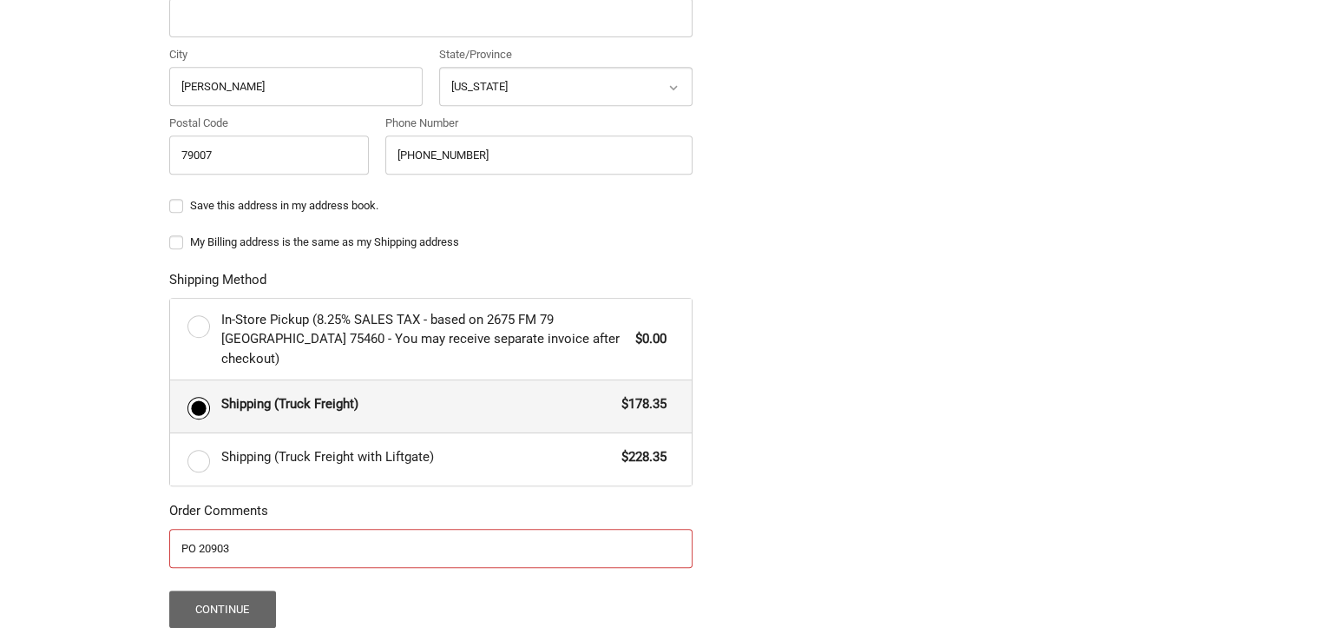
type input "PO 20903"
click at [227, 590] on button "Continue" at bounding box center [222, 608] width 107 height 37
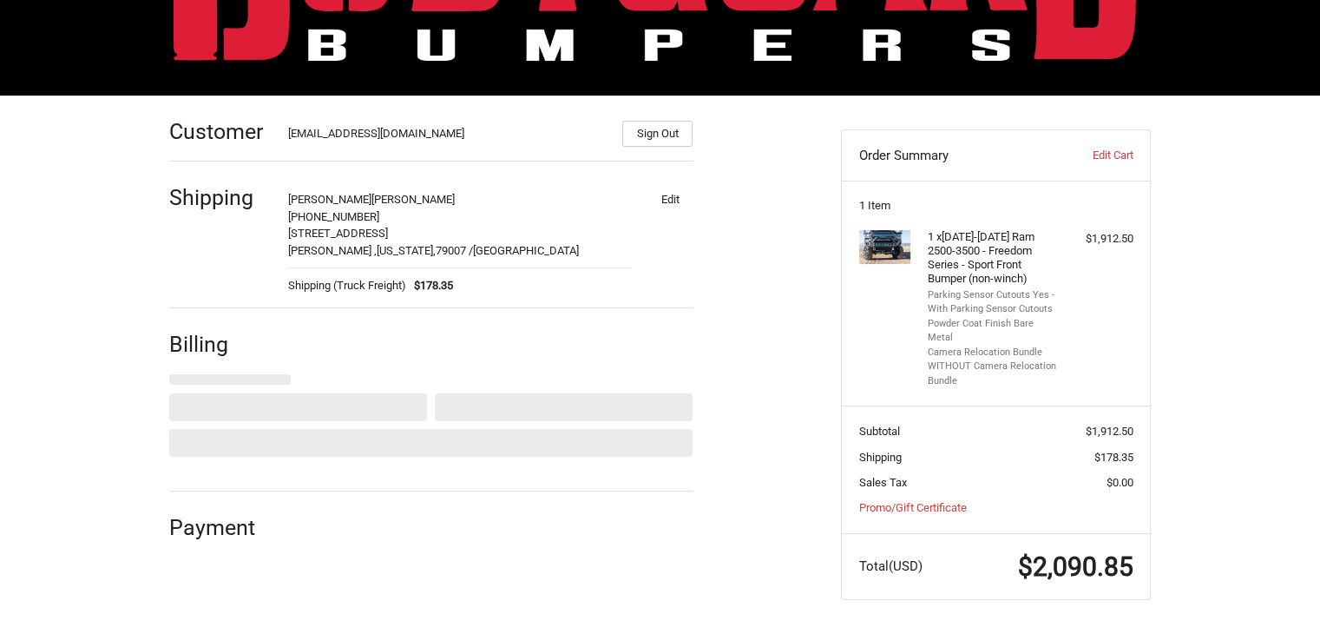
scroll to position [149, 0]
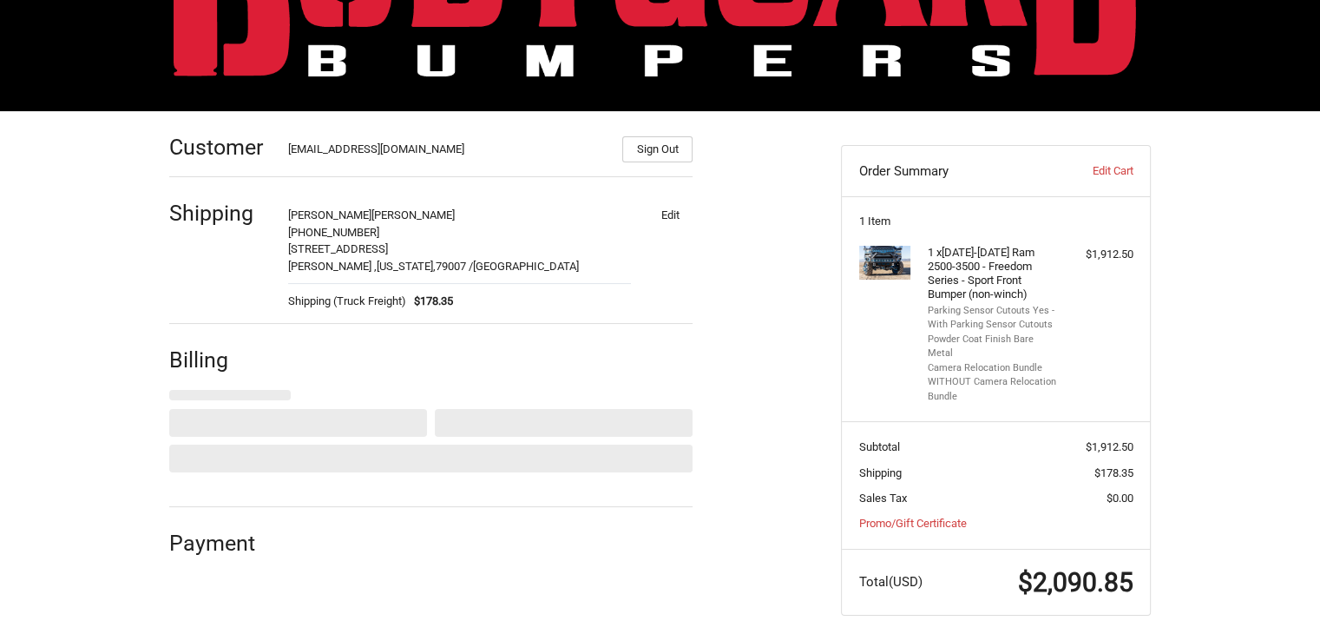
select select "US"
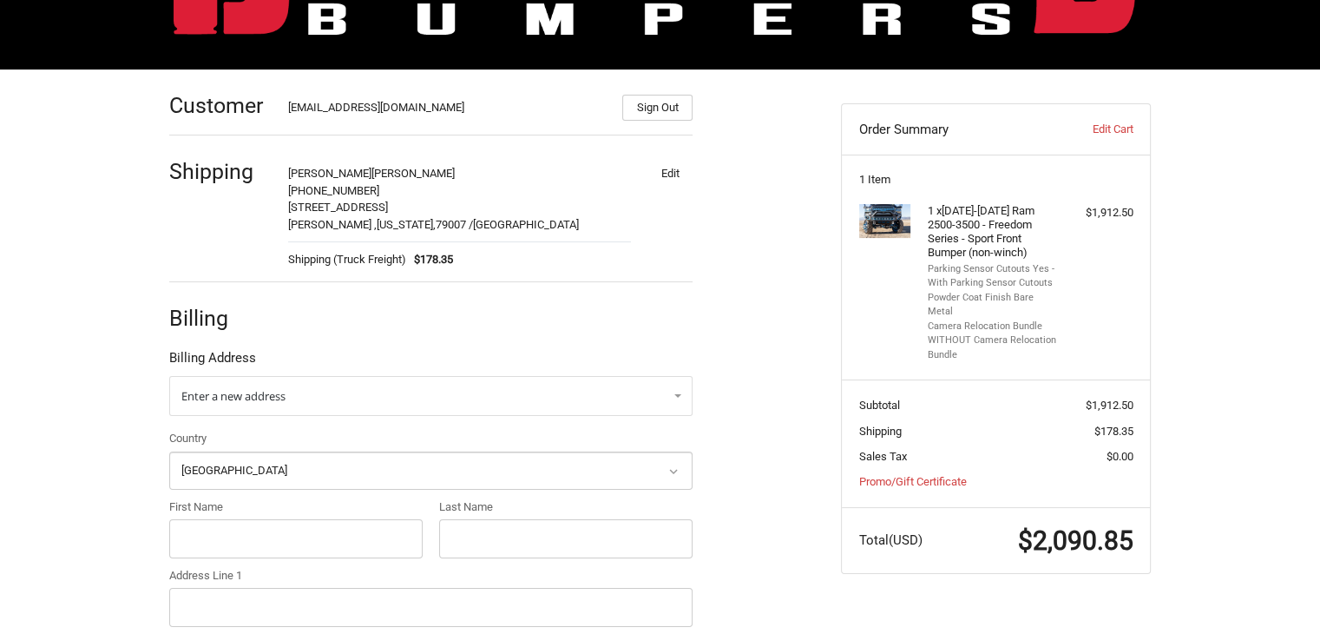
scroll to position [230, 0]
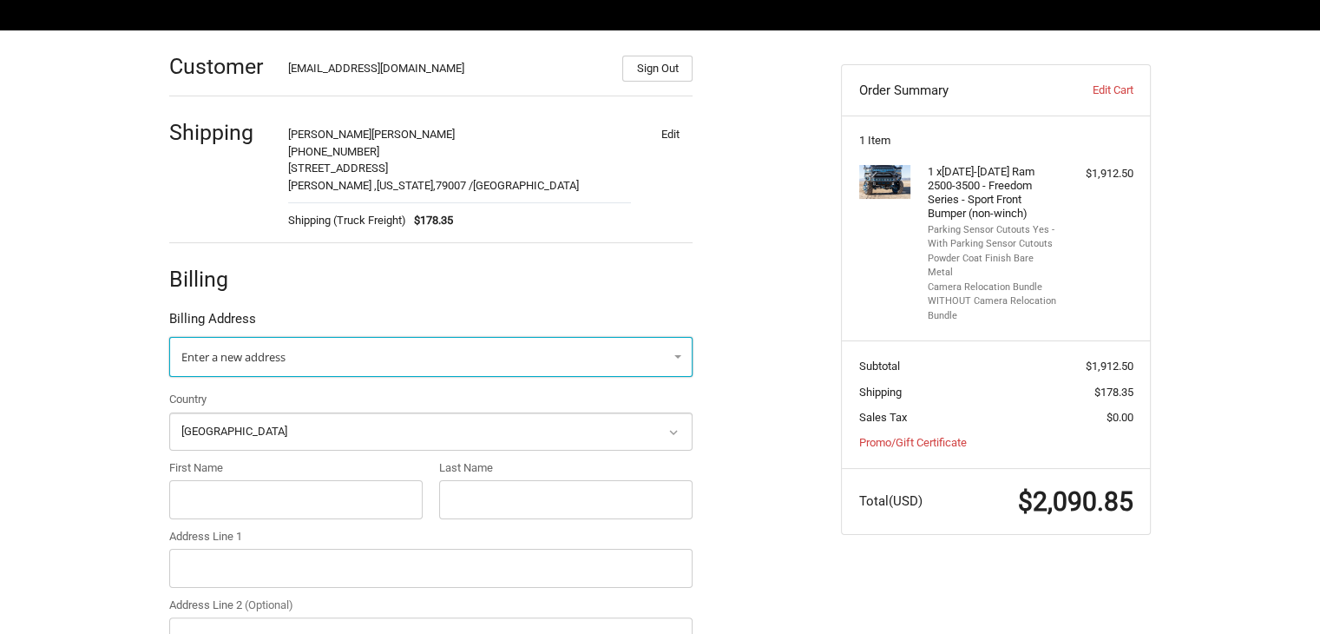
click at [354, 358] on link "Enter a new address" at bounding box center [430, 357] width 523 height 40
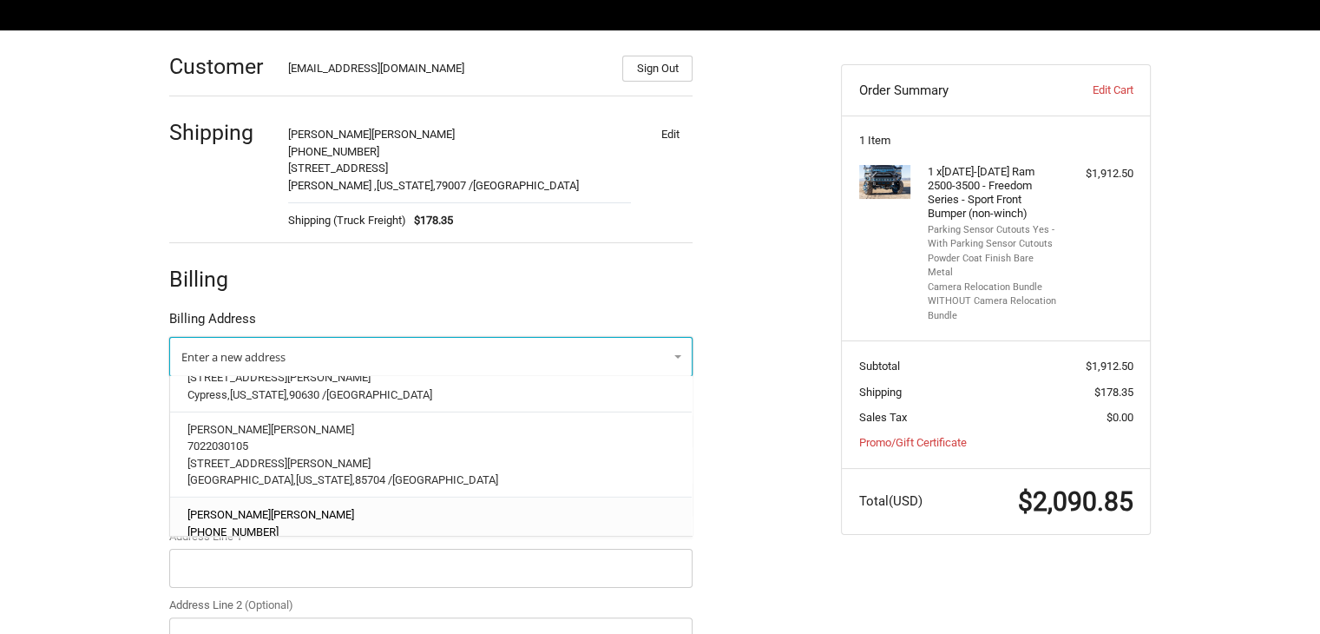
scroll to position [5815, 0]
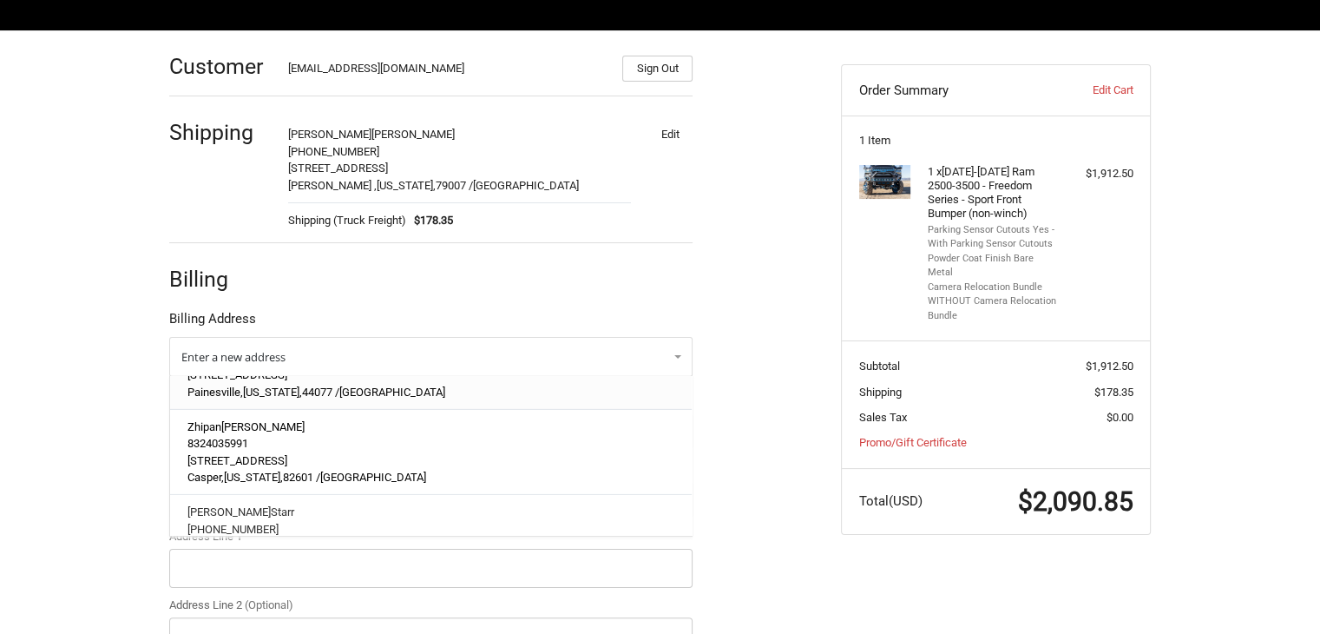
click at [299, 435] on p "8324035991" at bounding box center [431, 443] width 488 height 16
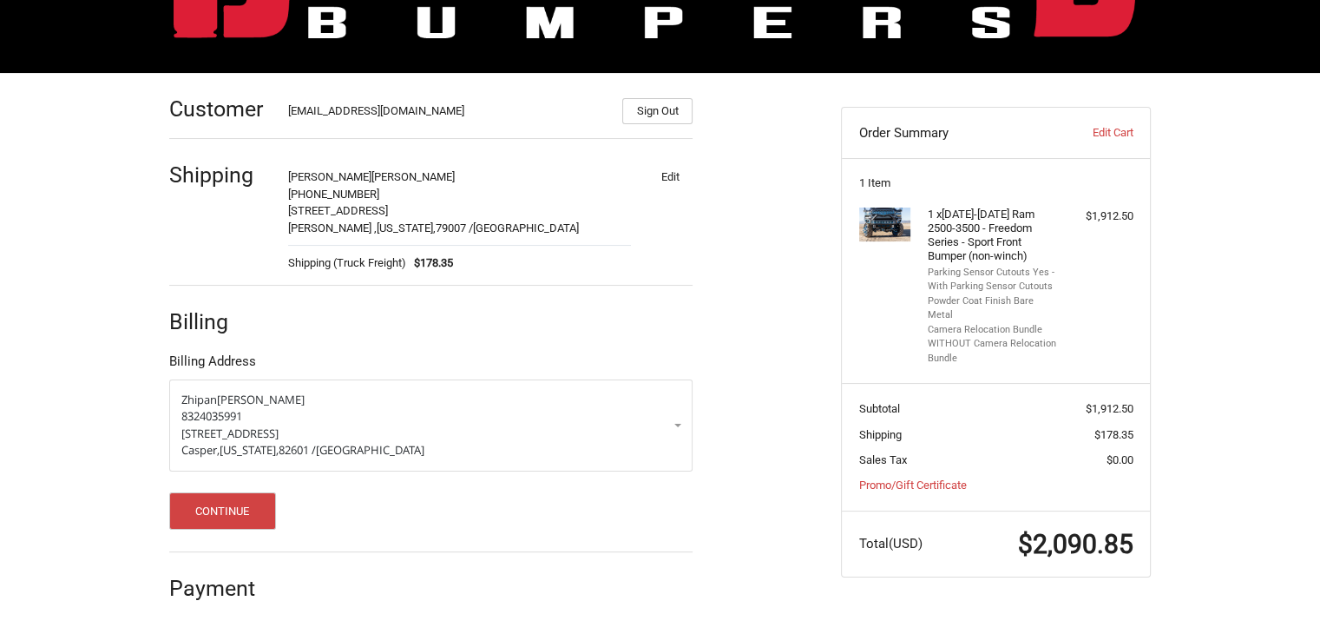
scroll to position [187, 0]
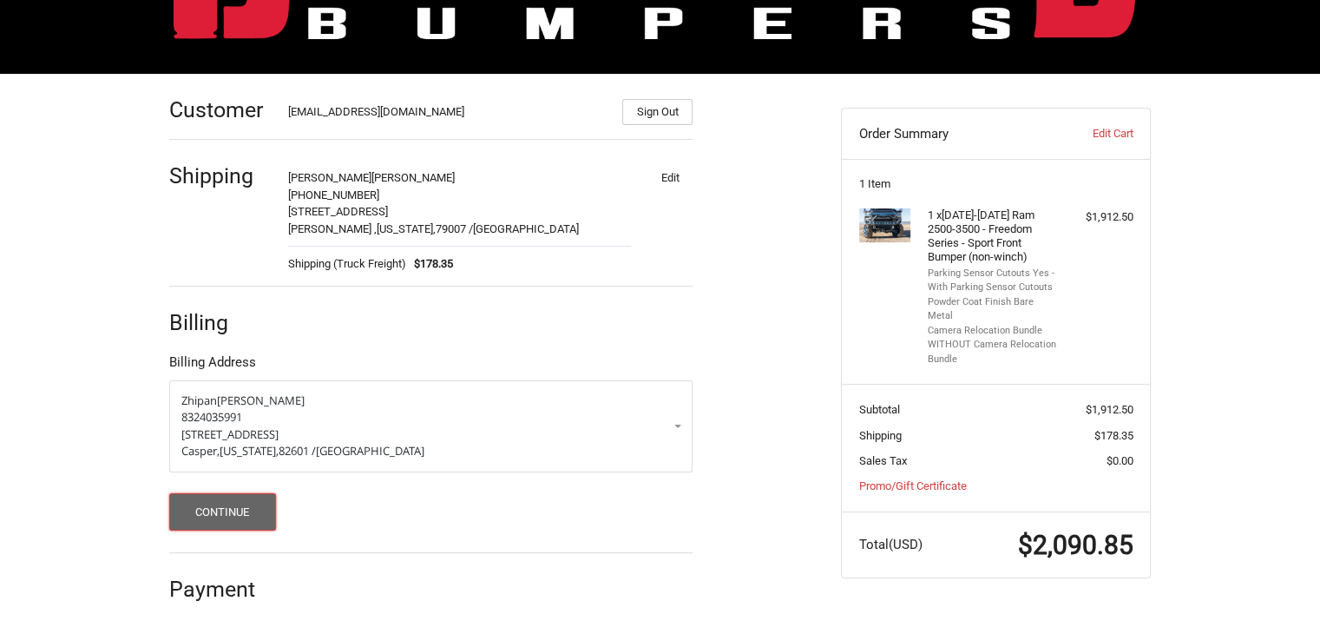
click at [229, 522] on button "Continue" at bounding box center [222, 511] width 107 height 37
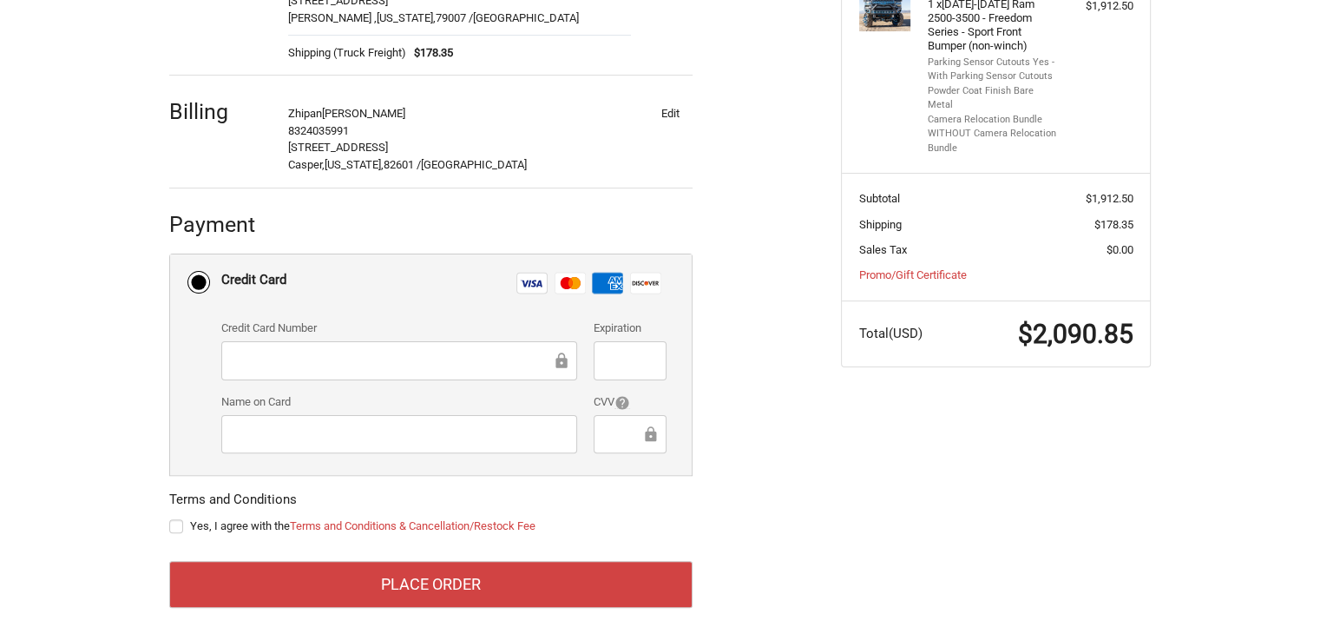
scroll to position [408, 0]
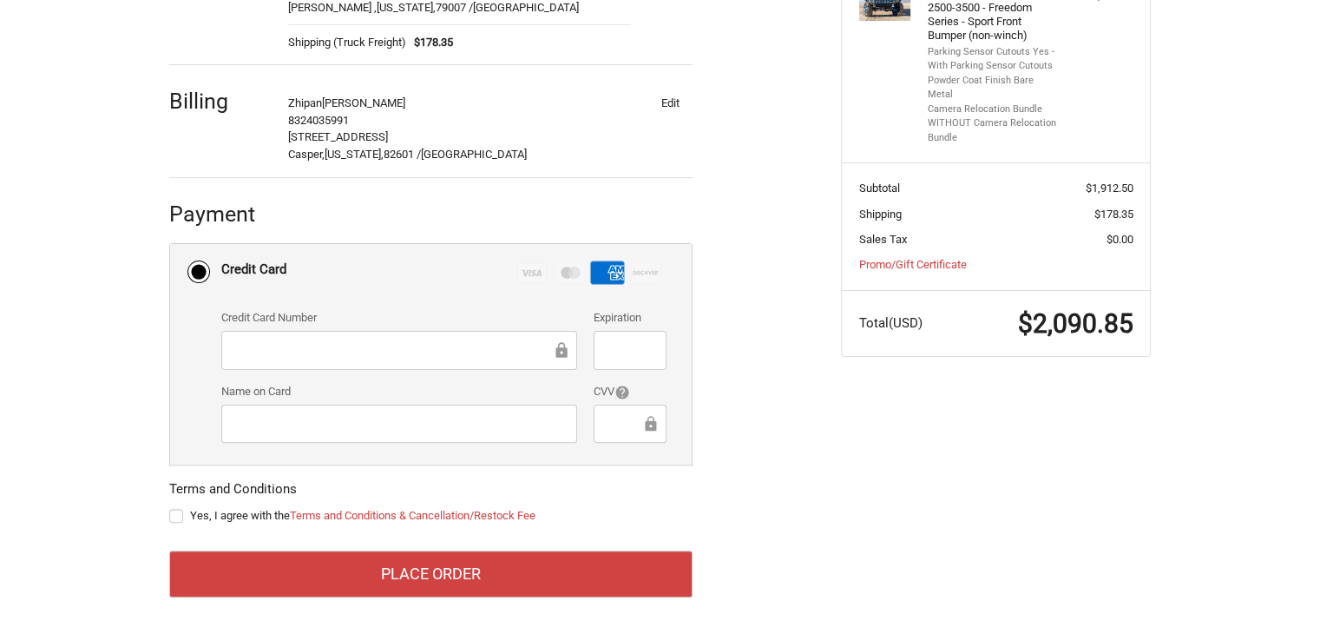
click at [173, 518] on label "Yes, I agree with the Terms and Conditions & Cancellation/Restock Fee" at bounding box center [430, 516] width 523 height 14
click at [170, 508] on input "Yes, I agree with the Terms and Conditions & Cancellation/Restock Fee" at bounding box center [169, 507] width 1 height 1
checkbox input "true"
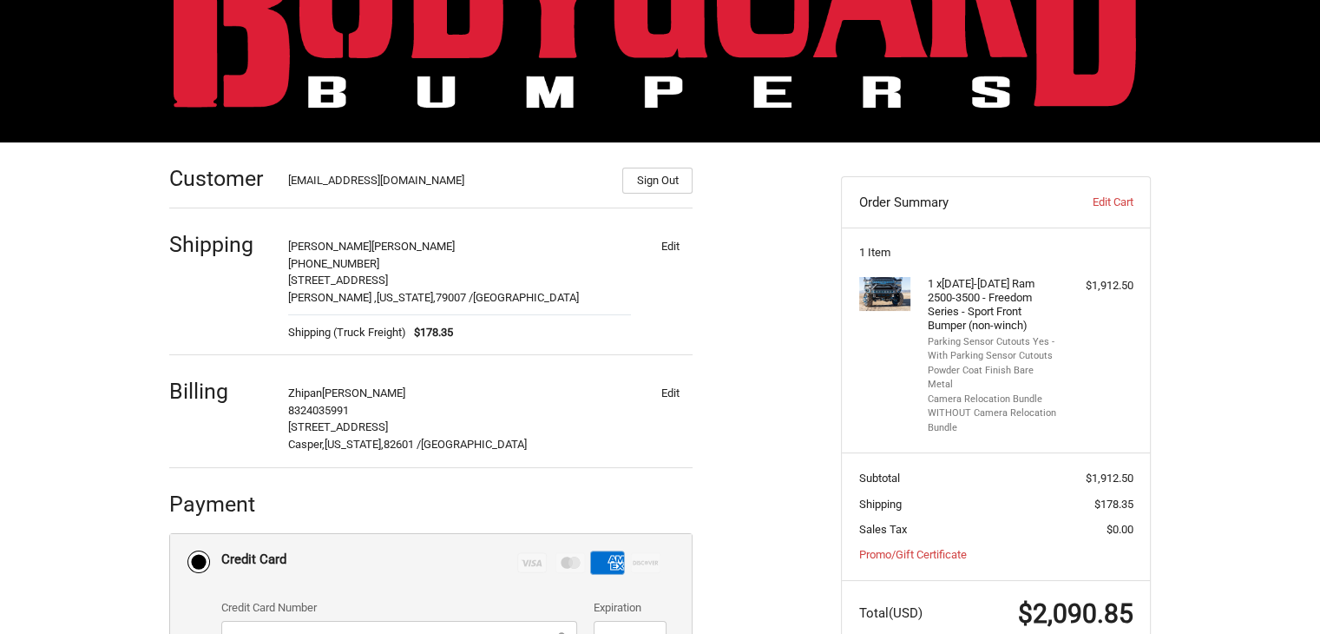
scroll to position [234, 0]
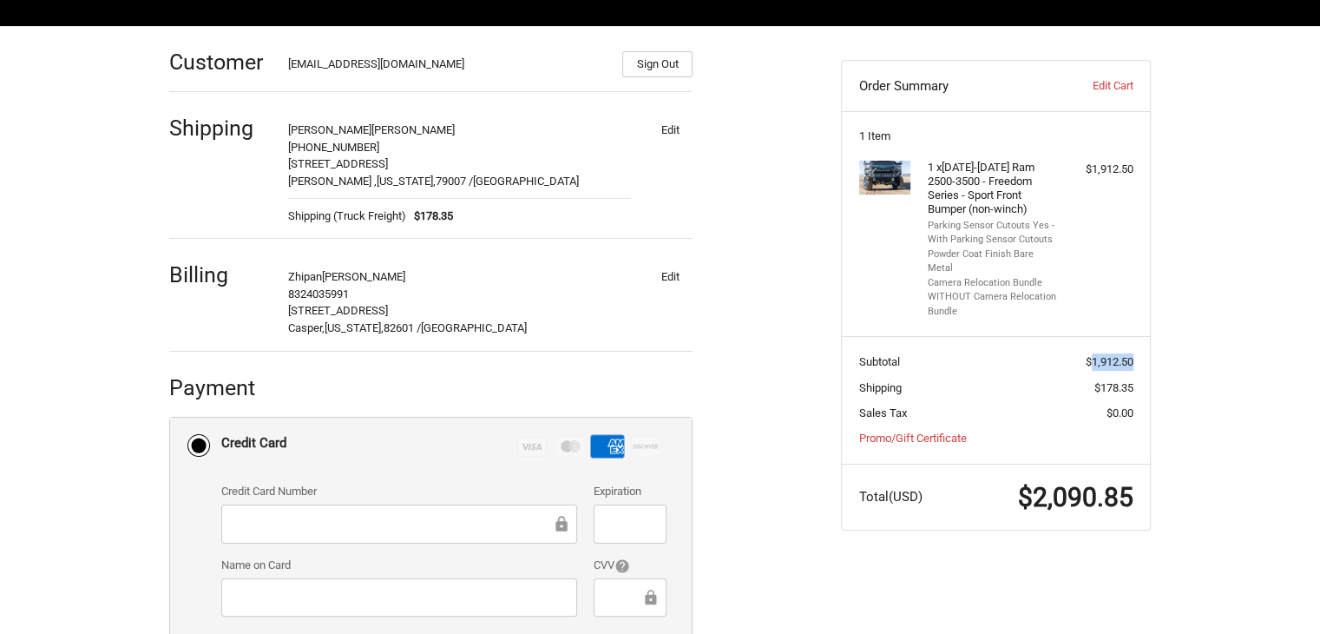
drag, startPoint x: 1090, startPoint y: 345, endPoint x: 1132, endPoint y: 344, distance: 41.7
click at [1132, 355] on span "$1,912.50" at bounding box center [1110, 361] width 48 height 13
copy span "1,912.50"
drag, startPoint x: 1097, startPoint y: 375, endPoint x: 1134, endPoint y: 379, distance: 37.6
click at [1134, 379] on section "Subtotal $1,912.50 Shipping $178.35 Sales Tax $0.00 Promo/Gift Certificate" at bounding box center [996, 400] width 308 height 128
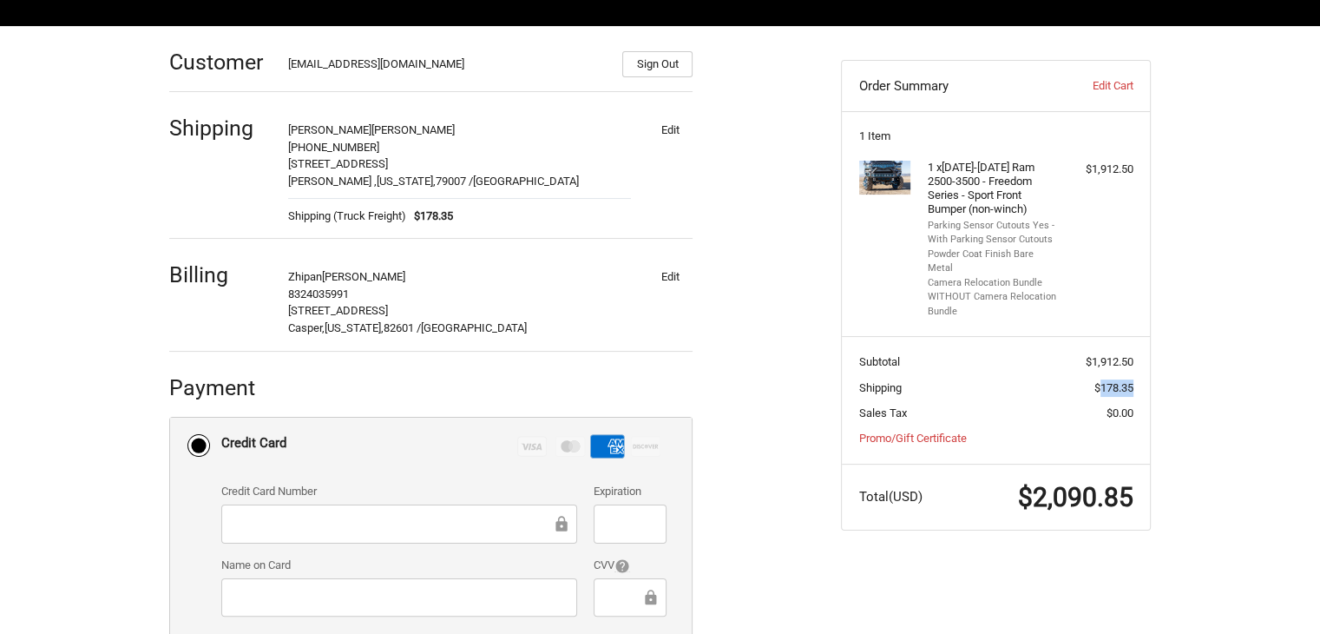
copy span "178.35"
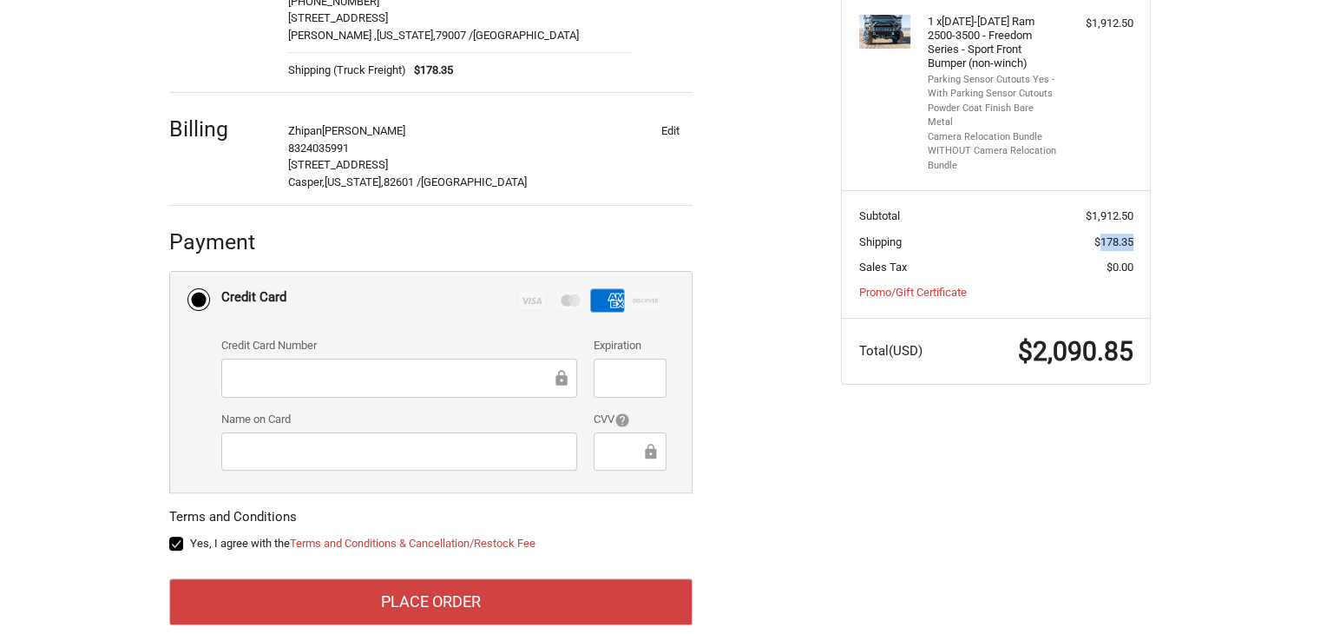
scroll to position [408, 0]
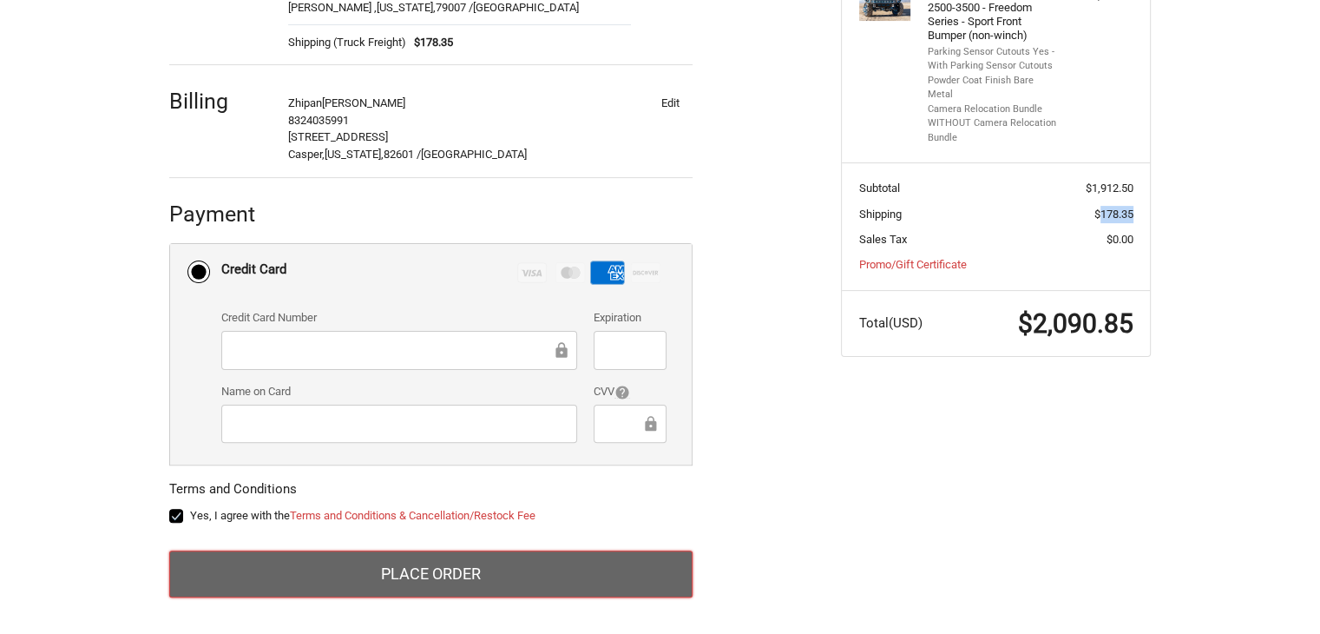
click at [500, 562] on button "Place Order" at bounding box center [430, 573] width 523 height 47
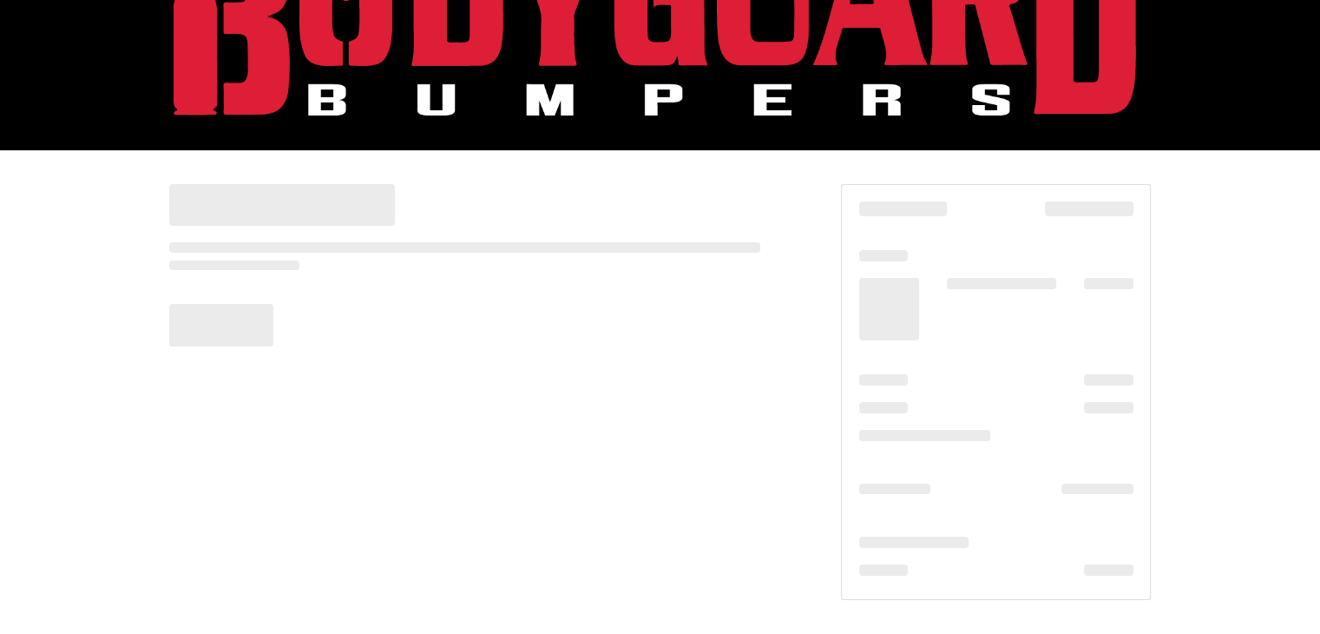
scroll to position [110, 0]
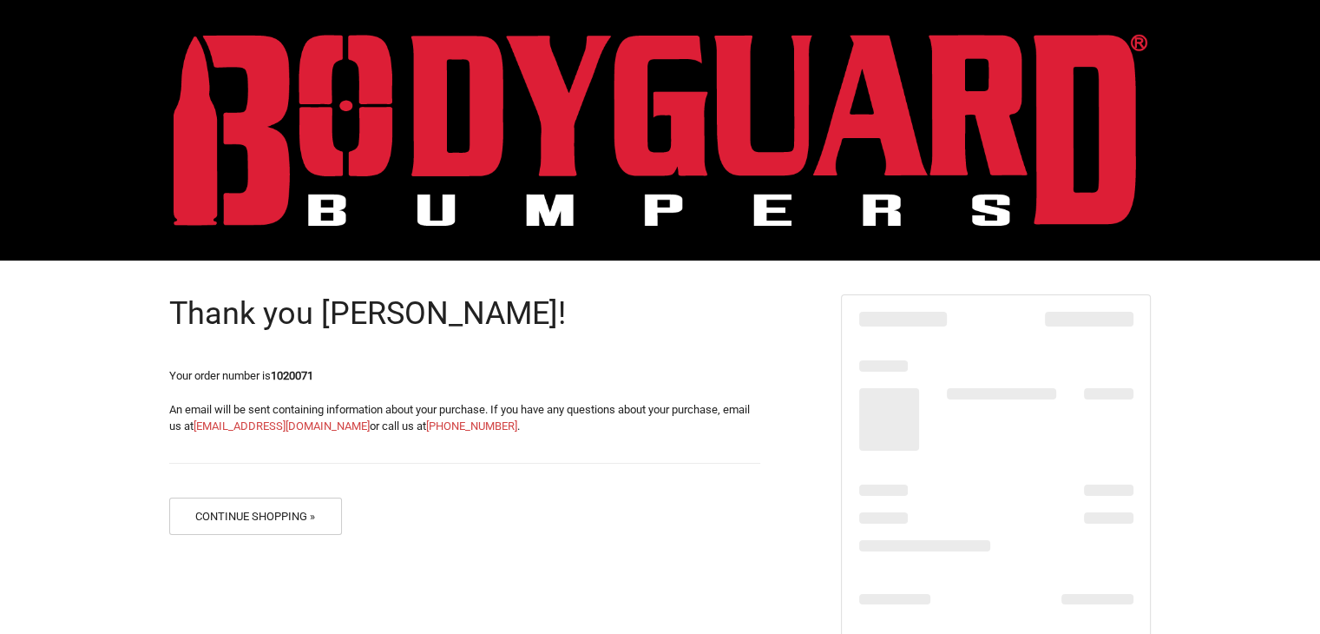
scroll to position [110, 0]
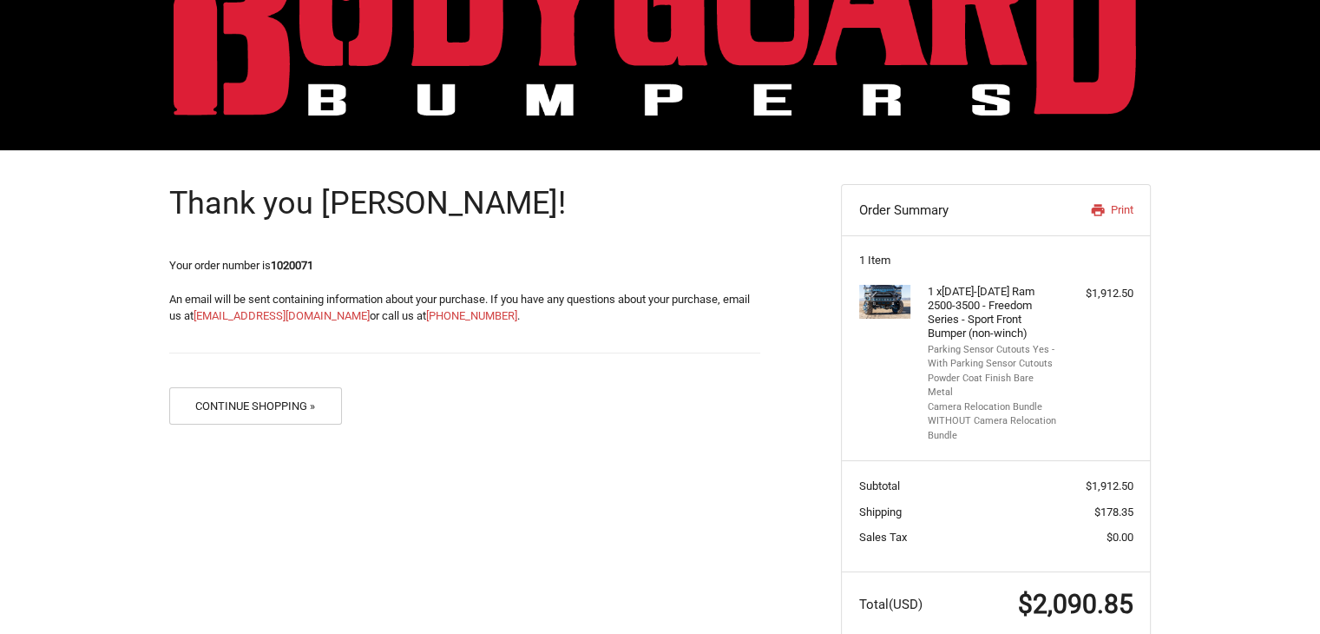
click at [308, 265] on strong "1020071" at bounding box center [292, 265] width 43 height 13
copy strong "1020071"
